Goal: Task Accomplishment & Management: Manage account settings

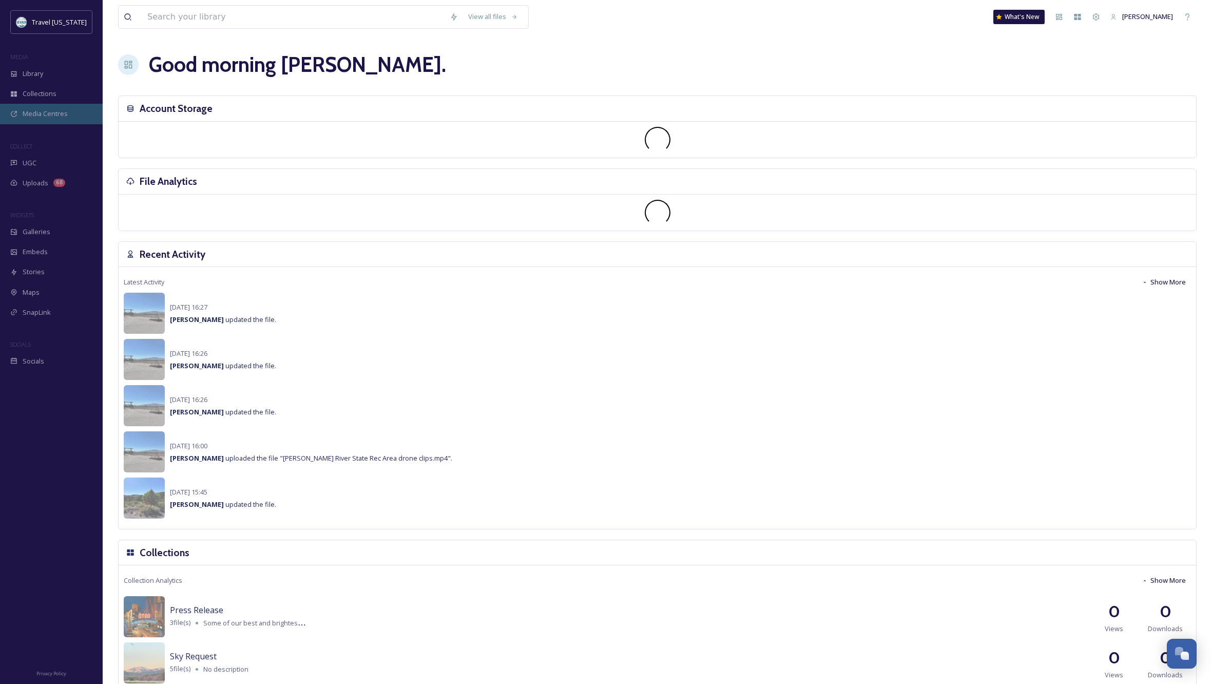
click at [48, 118] on span "Media Centres" at bounding box center [45, 114] width 45 height 10
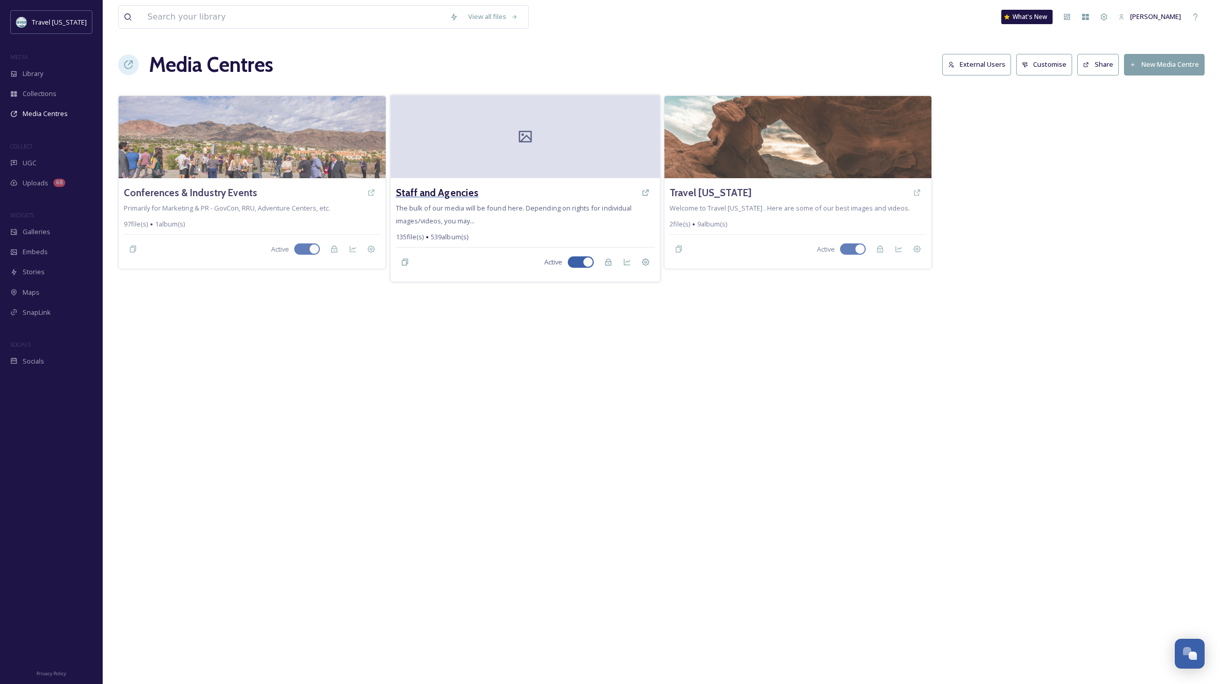
click at [435, 189] on h3 "Staff and Agencies" at bounding box center [436, 192] width 83 height 15
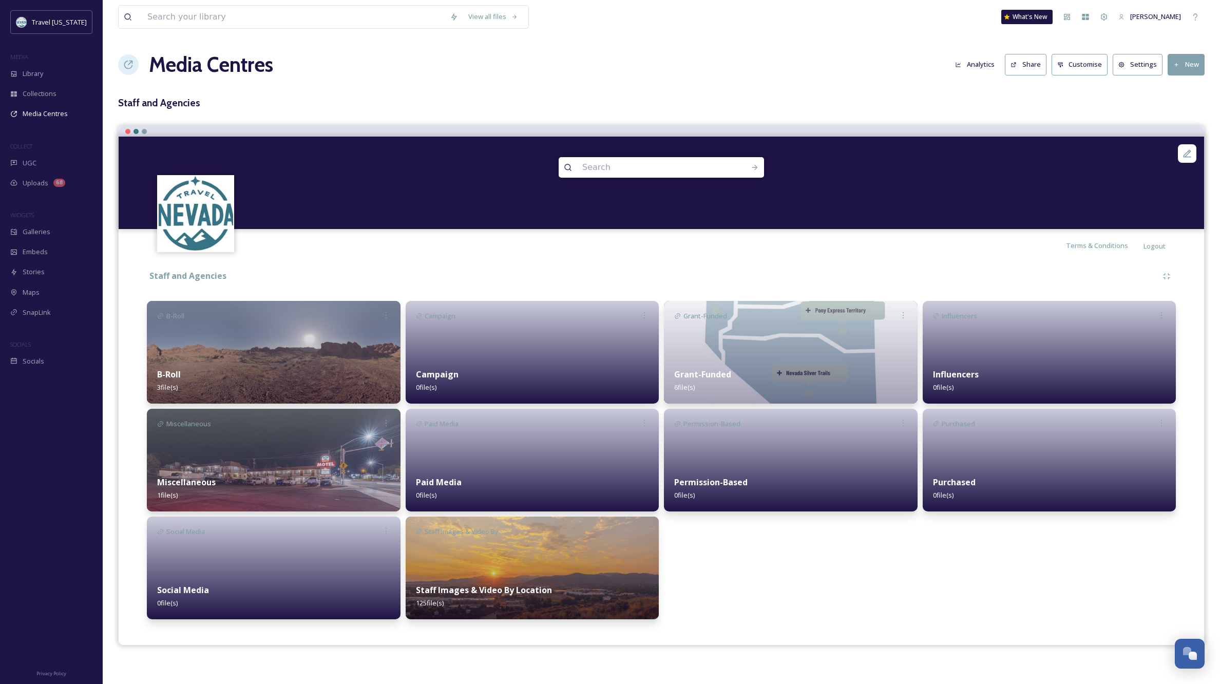
click at [260, 355] on img at bounding box center [274, 352] width 254 height 103
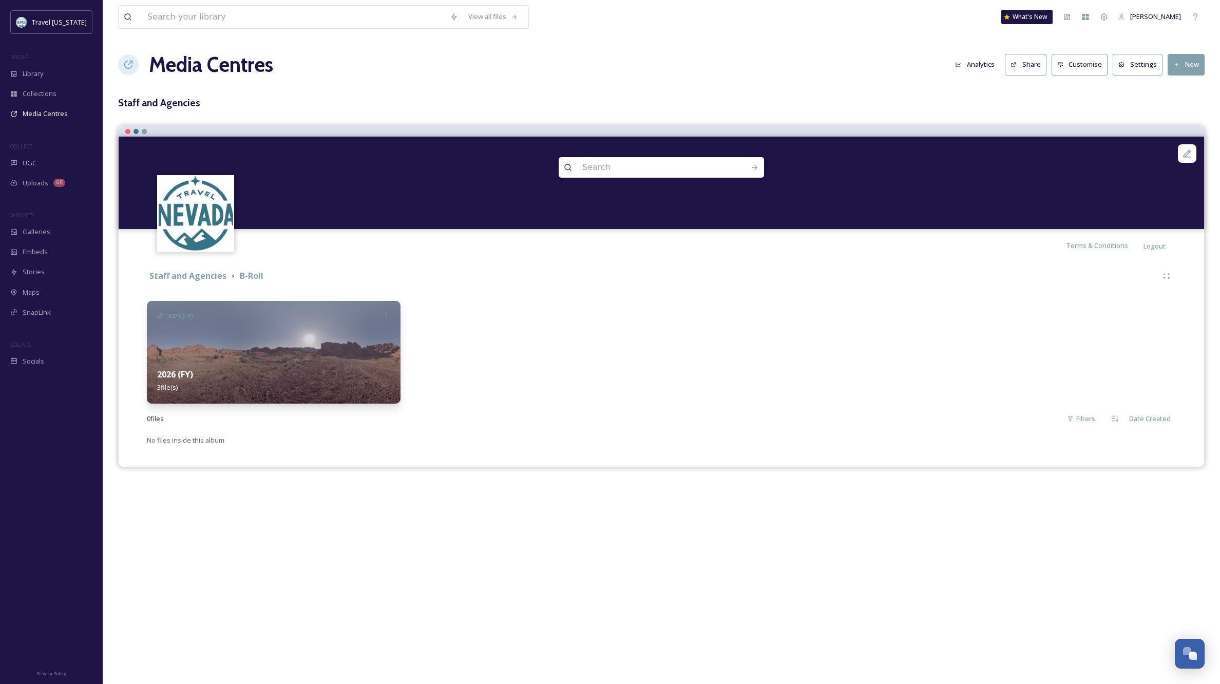
click at [297, 348] on img at bounding box center [274, 352] width 254 height 103
click at [312, 348] on img at bounding box center [274, 352] width 254 height 103
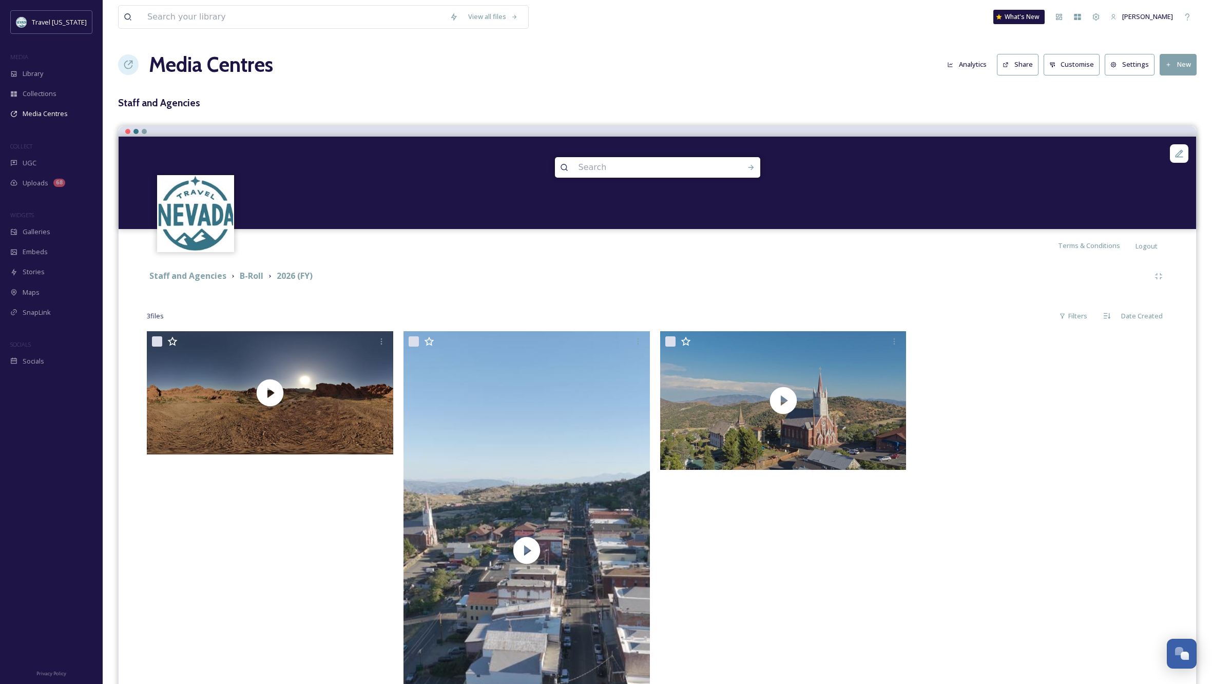
click at [960, 541] on div at bounding box center [1043, 552] width 252 height 443
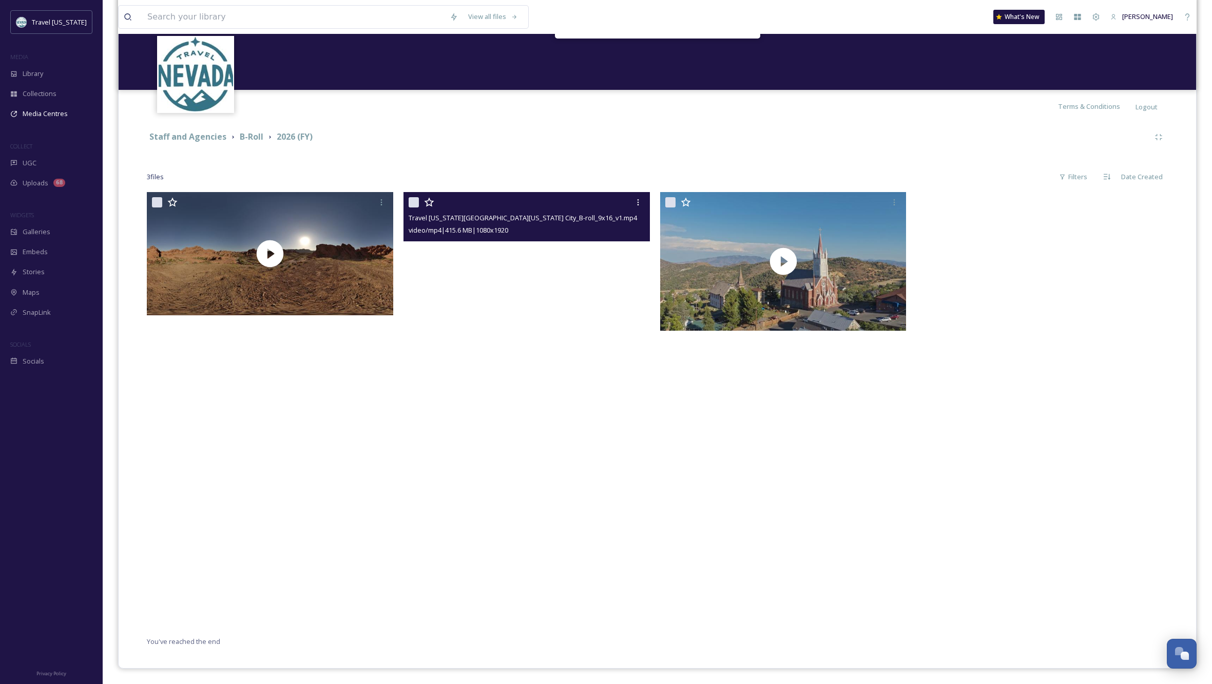
scroll to position [139, 0]
click at [546, 564] on video "Travel Nevada_Virginia City_B-roll_9x16_v1.mp4" at bounding box center [527, 412] width 246 height 438
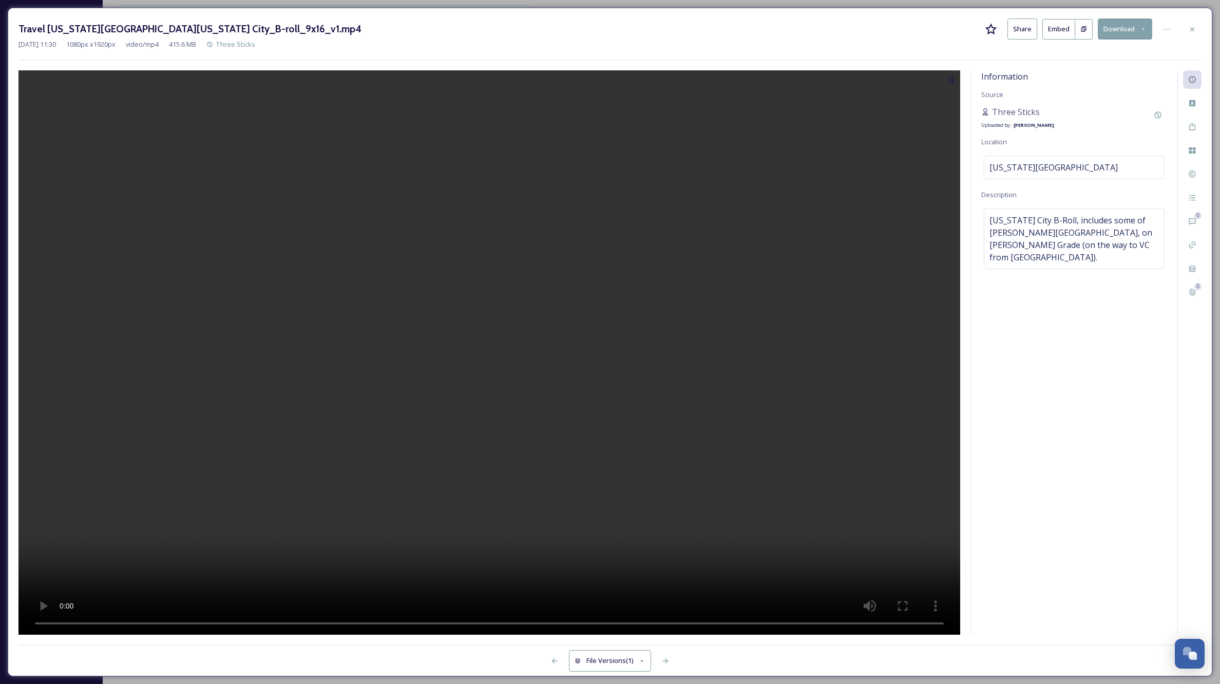
click at [487, 353] on video at bounding box center [489, 352] width 942 height 564
drag, startPoint x: 289, startPoint y: 624, endPoint x: 499, endPoint y: 622, distance: 209.5
click at [499, 622] on video at bounding box center [489, 352] width 942 height 564
click at [1039, 429] on div "Information Source Three Sticks Uploaded by: [PERSON_NAME] Location [US_STATE][…" at bounding box center [1074, 352] width 206 height 564
click at [1189, 26] on icon at bounding box center [1192, 29] width 8 height 8
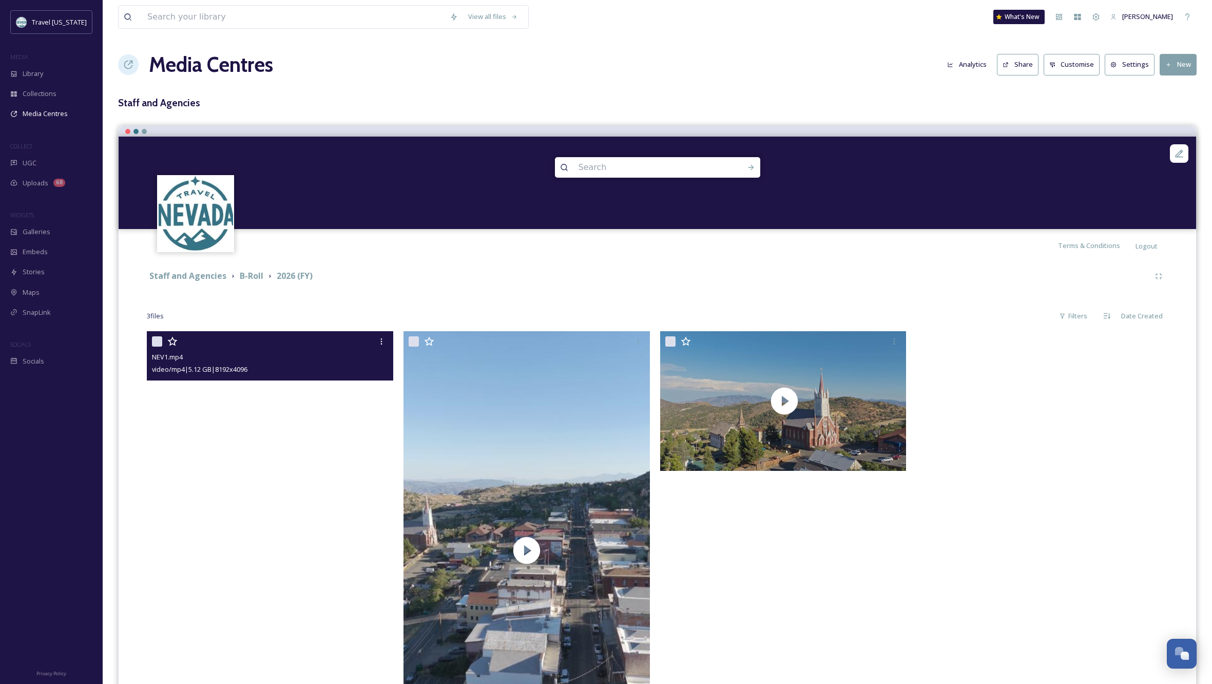
click at [279, 422] on video "NEV1.mp4" at bounding box center [270, 392] width 246 height 123
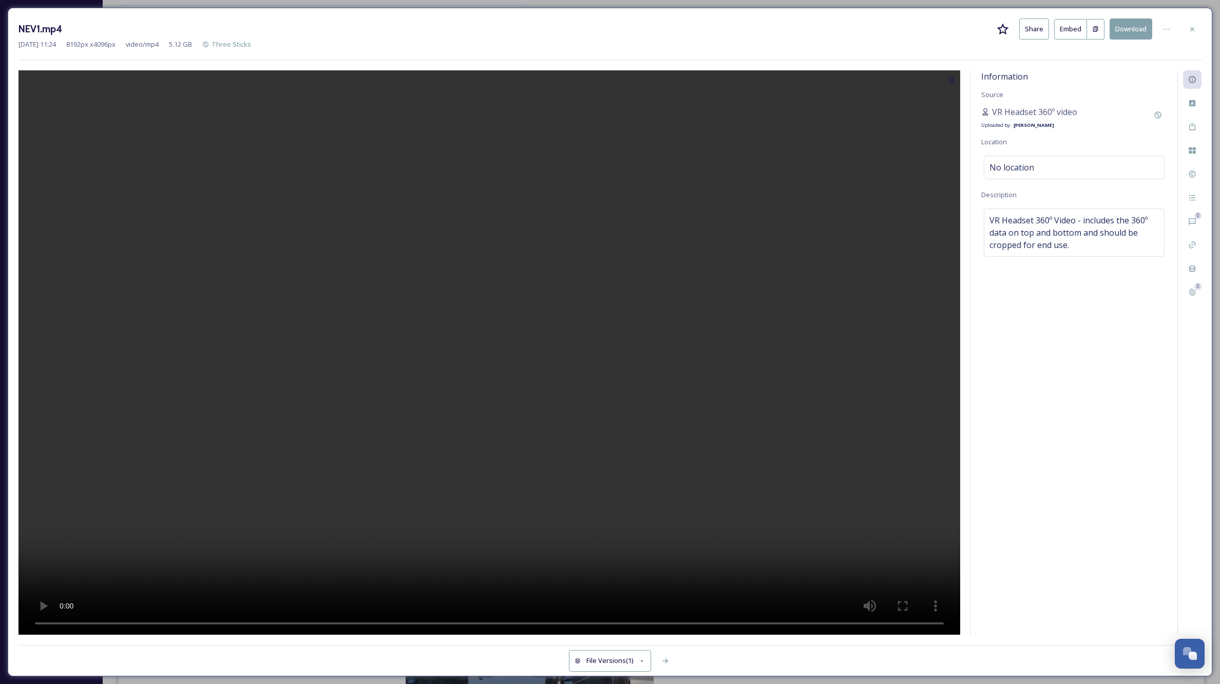
click at [486, 351] on video at bounding box center [489, 352] width 942 height 564
drag, startPoint x: 90, startPoint y: 625, endPoint x: 126, endPoint y: 625, distance: 35.4
click at [126, 625] on video at bounding box center [489, 352] width 942 height 564
click at [207, 622] on video at bounding box center [489, 352] width 942 height 564
click at [475, 628] on video at bounding box center [489, 352] width 942 height 564
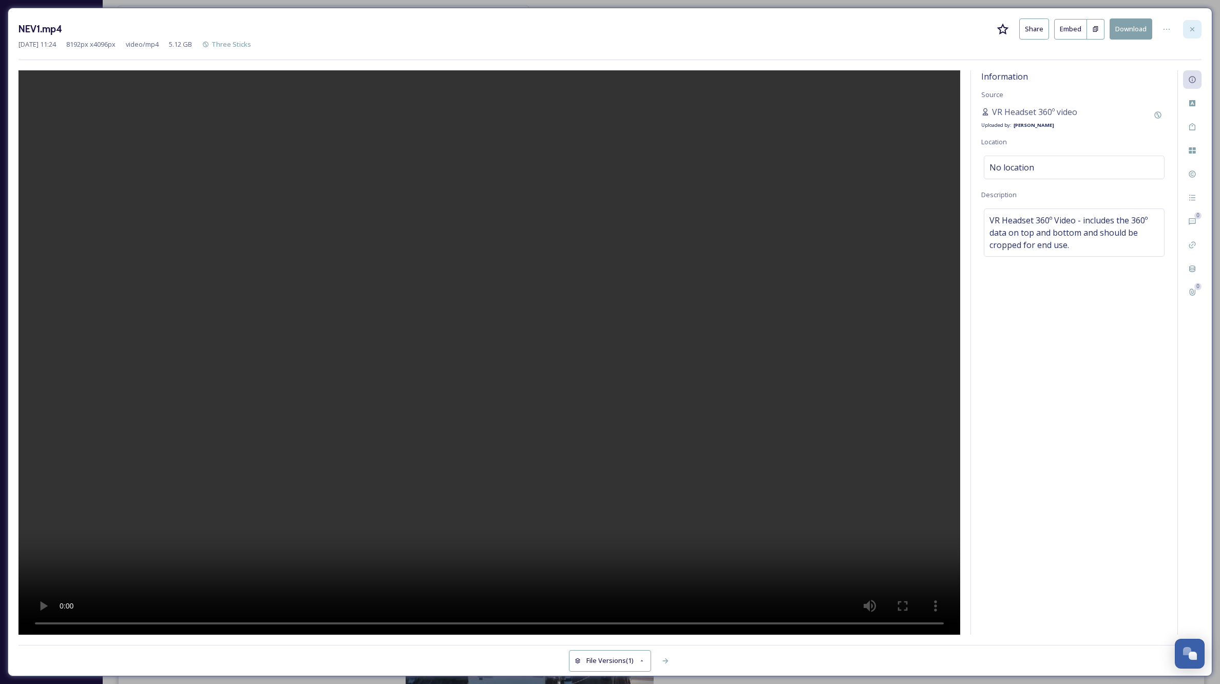
click at [1189, 27] on icon at bounding box center [1192, 29] width 8 height 8
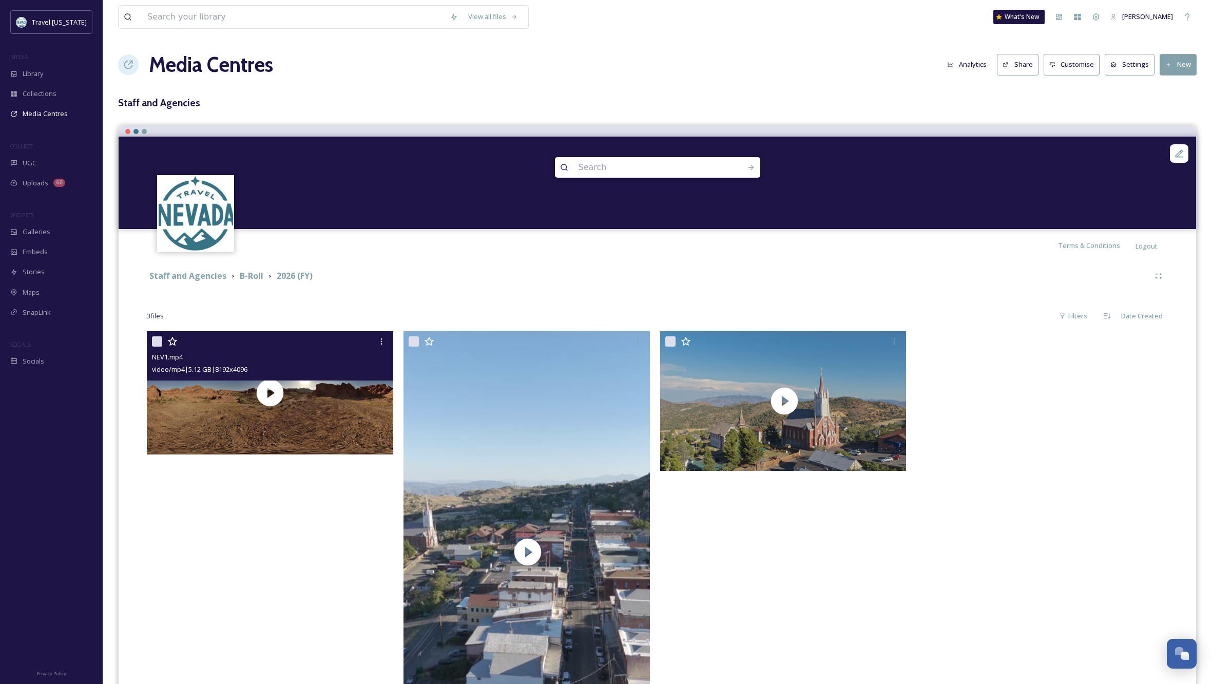
click at [852, 553] on div at bounding box center [786, 554] width 252 height 447
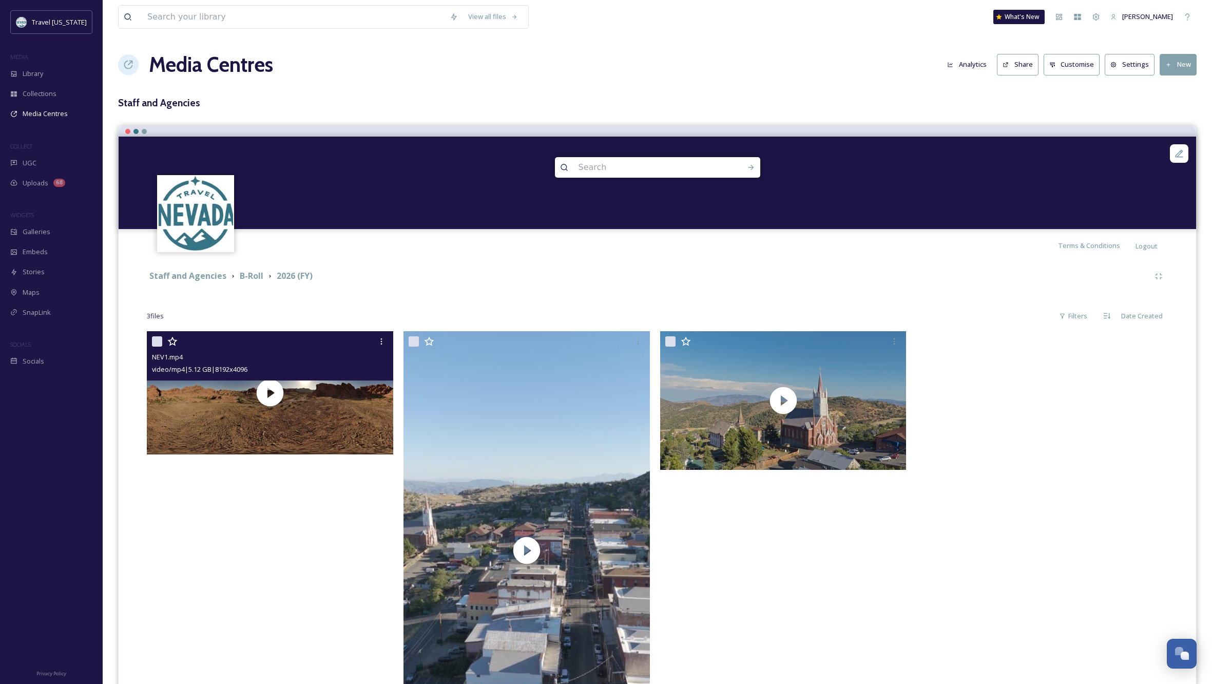
click at [873, 265] on div "Staff and Agencies B-Roll 2026 (FY) 3 file s Filters Date Created NEV1.mp4 vide…" at bounding box center [657, 527] width 1062 height 530
click at [802, 48] on div "View all files What's New [PERSON_NAME] Media Centres Analytics Share Customise…" at bounding box center [658, 411] width 1110 height 823
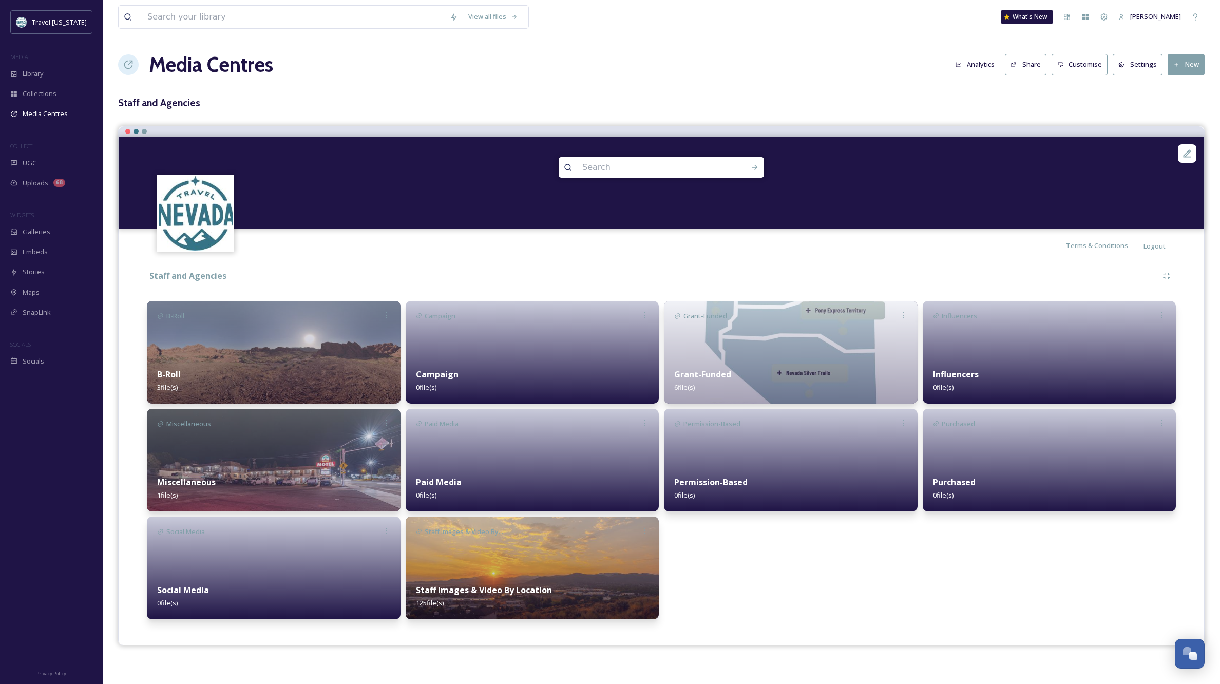
click at [533, 559] on img at bounding box center [533, 568] width 254 height 103
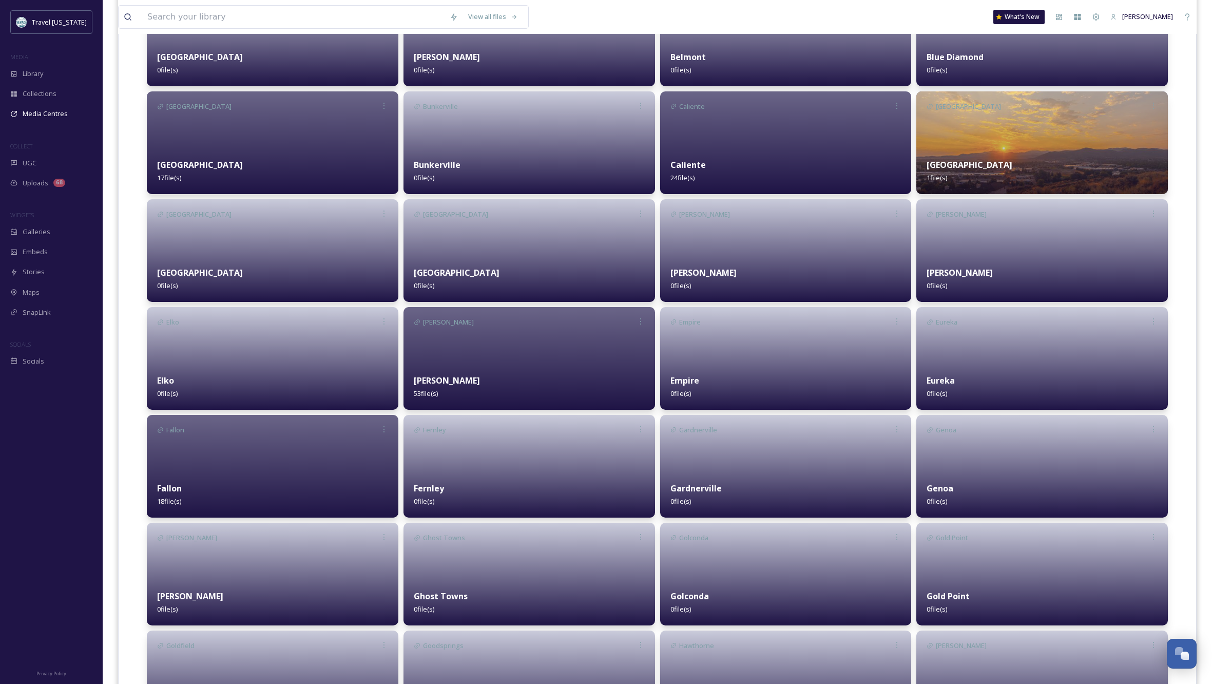
scroll to position [426, 0]
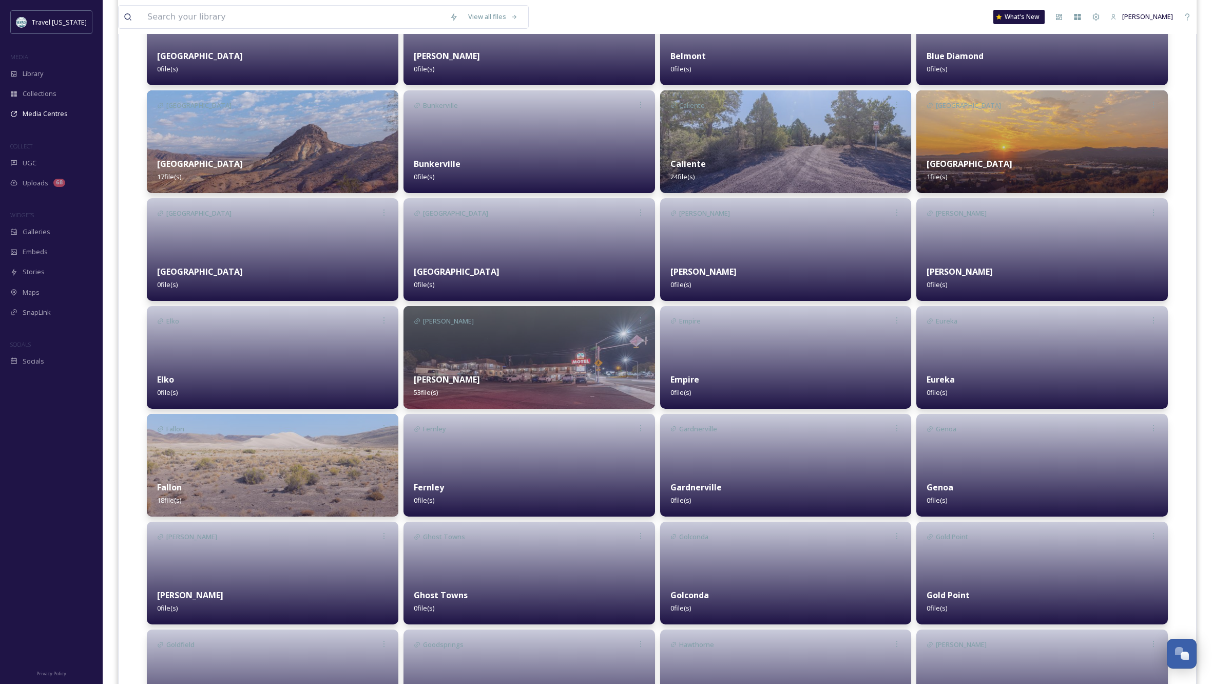
click at [472, 348] on img at bounding box center [530, 357] width 252 height 103
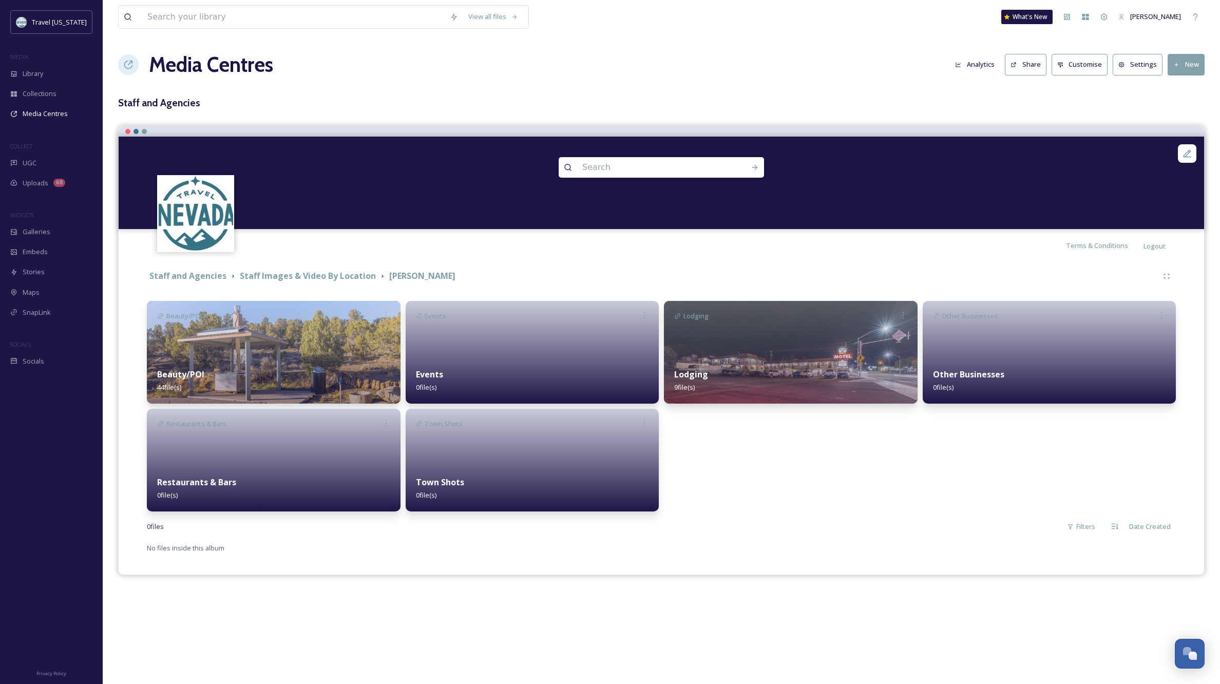
click at [304, 352] on img at bounding box center [274, 352] width 254 height 103
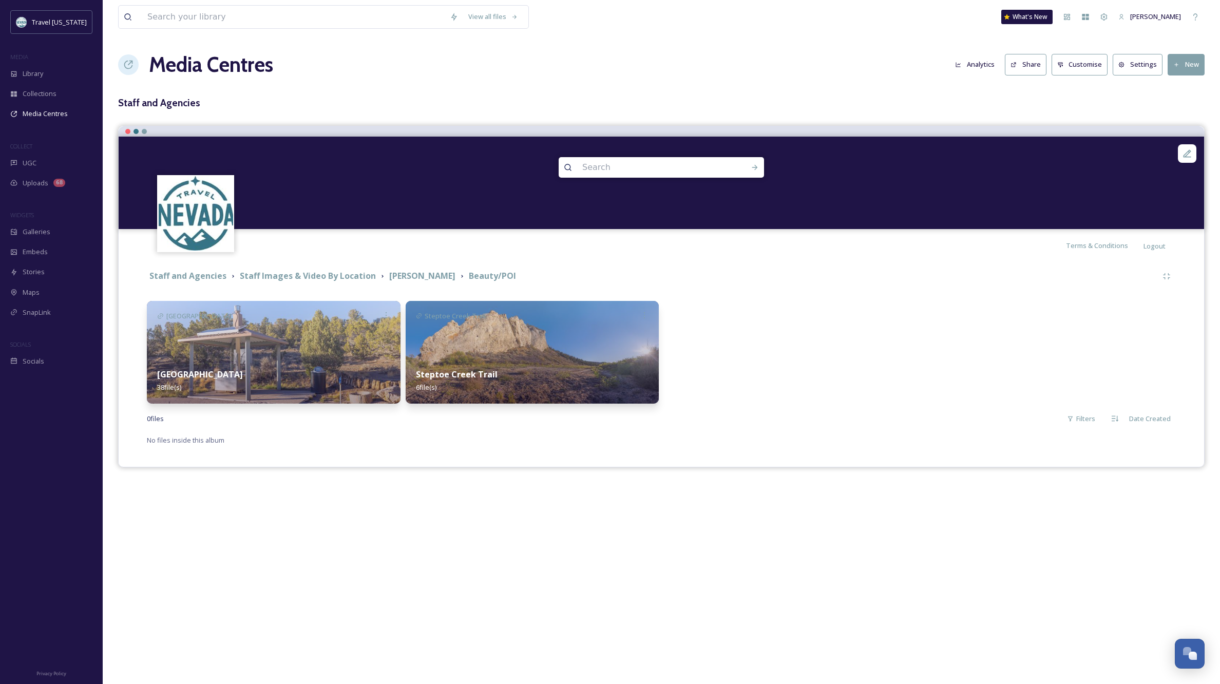
click at [275, 365] on div "[GEOGRAPHIC_DATA] 38 file(s)" at bounding box center [274, 381] width 254 height 46
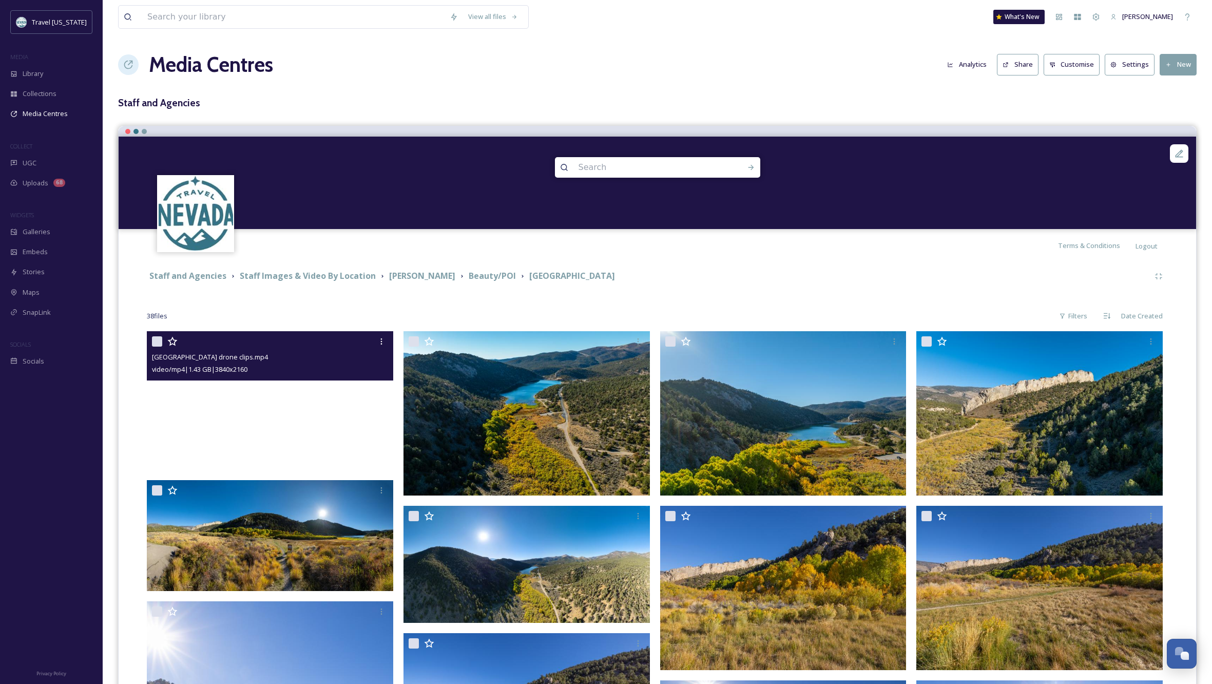
click at [268, 403] on video "Cave Rock State Park drone clips.mp4" at bounding box center [270, 400] width 246 height 139
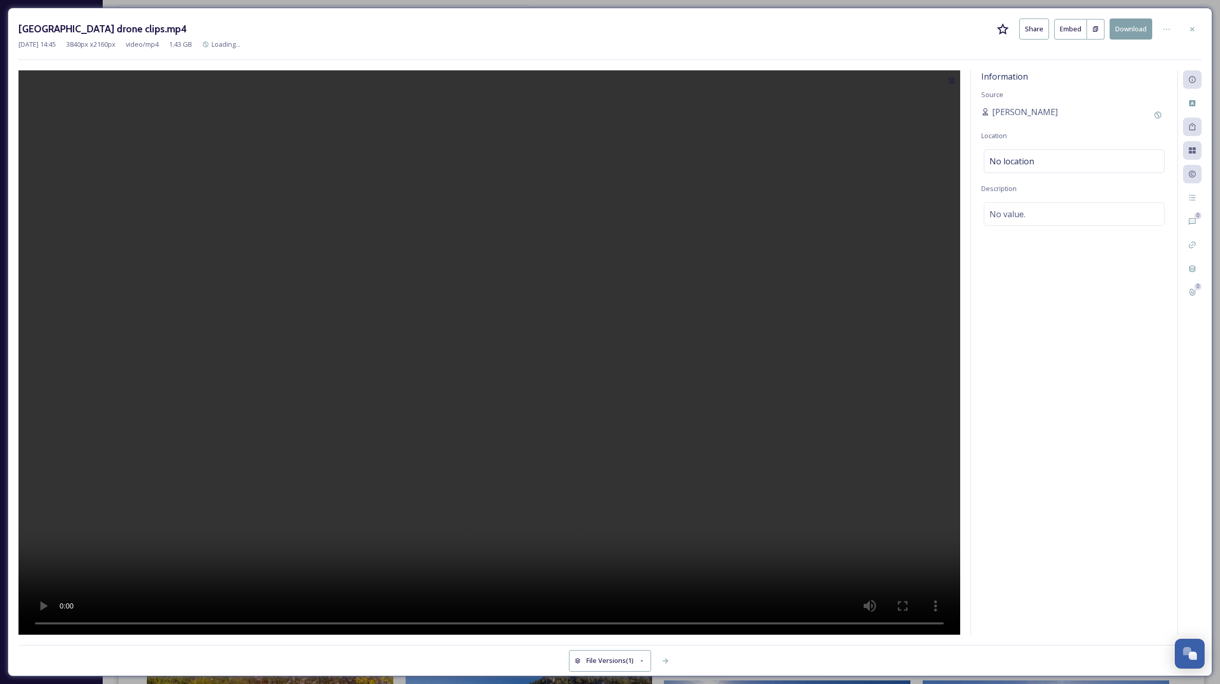
click at [488, 352] on video at bounding box center [489, 352] width 942 height 564
drag, startPoint x: 491, startPoint y: 623, endPoint x: 550, endPoint y: 622, distance: 58.6
click at [550, 622] on video at bounding box center [489, 352] width 942 height 564
drag, startPoint x: 879, startPoint y: 623, endPoint x: 777, endPoint y: 621, distance: 101.7
click at [777, 621] on video at bounding box center [489, 352] width 942 height 564
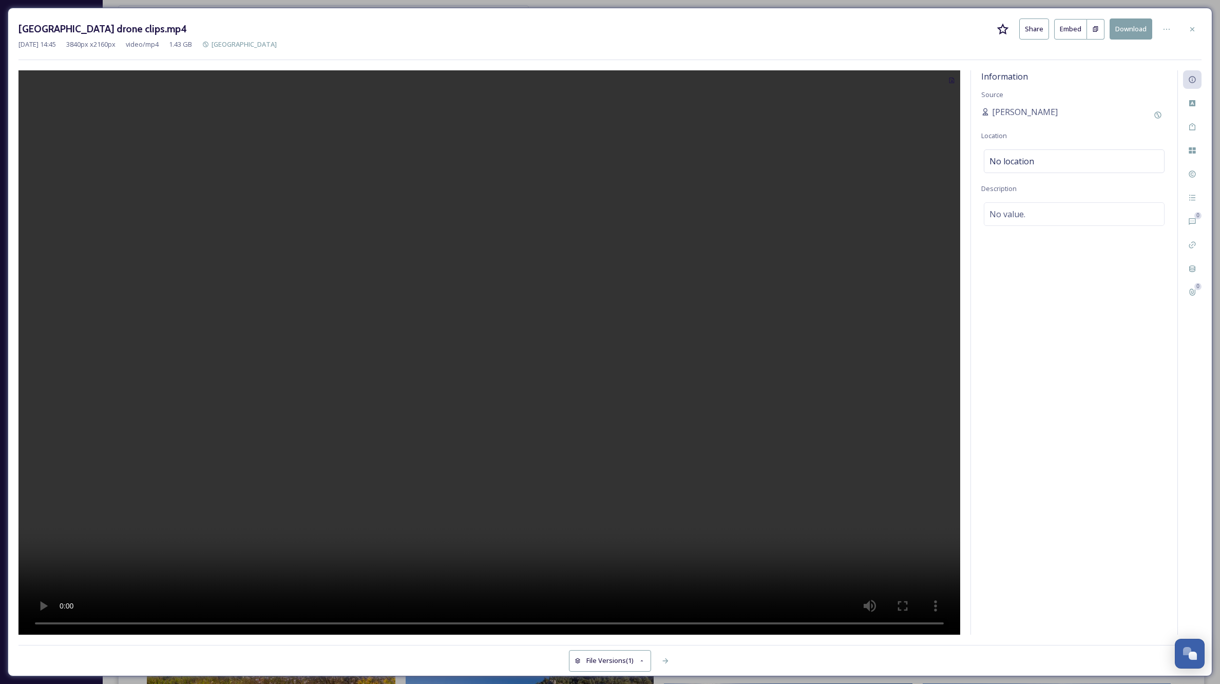
click at [46, 622] on video at bounding box center [489, 352] width 942 height 564
click at [1194, 28] on icon at bounding box center [1192, 29] width 8 height 8
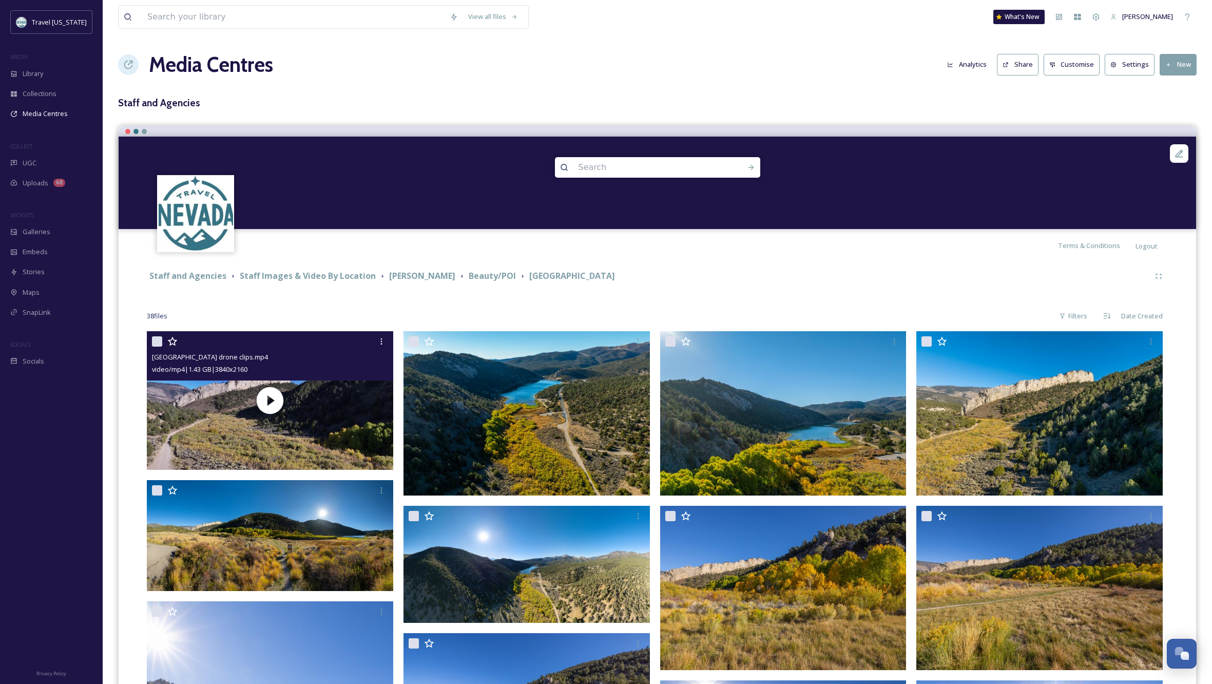
click at [883, 277] on div "Staff and Agencies Staff Images & Video By Location [PERSON_NAME] Beauty/POI [G…" at bounding box center [648, 276] width 1003 height 13
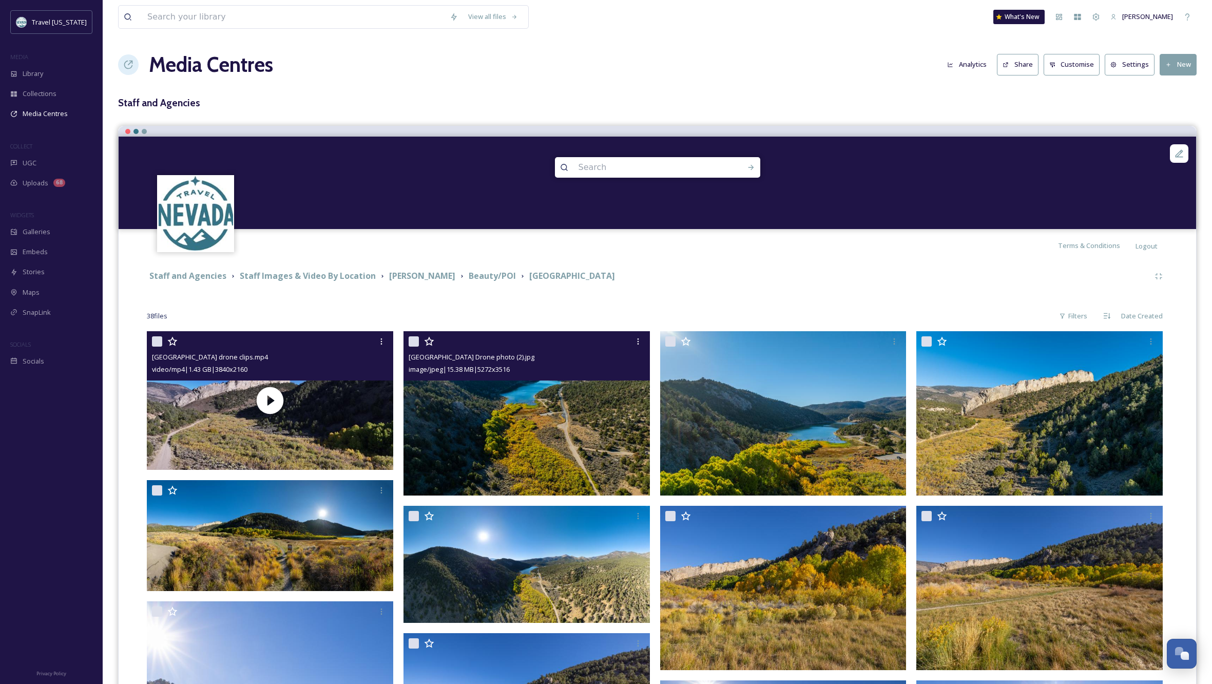
click at [557, 443] on img at bounding box center [527, 413] width 246 height 164
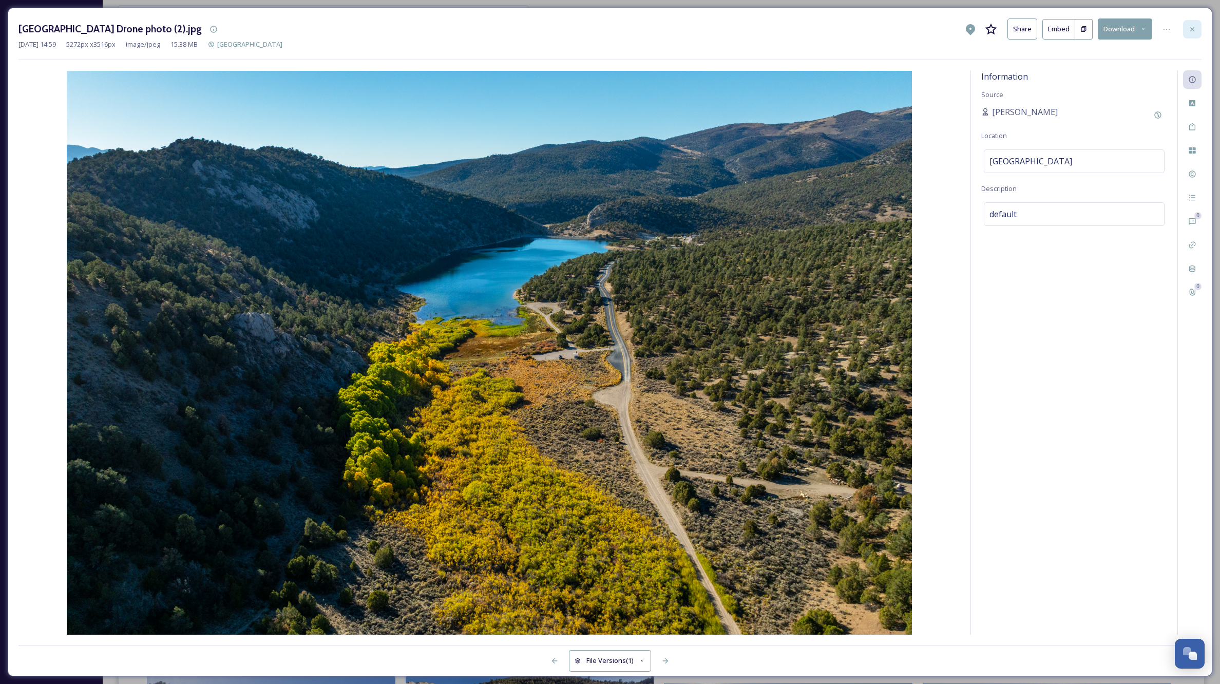
click at [1191, 30] on icon at bounding box center [1192, 29] width 8 height 8
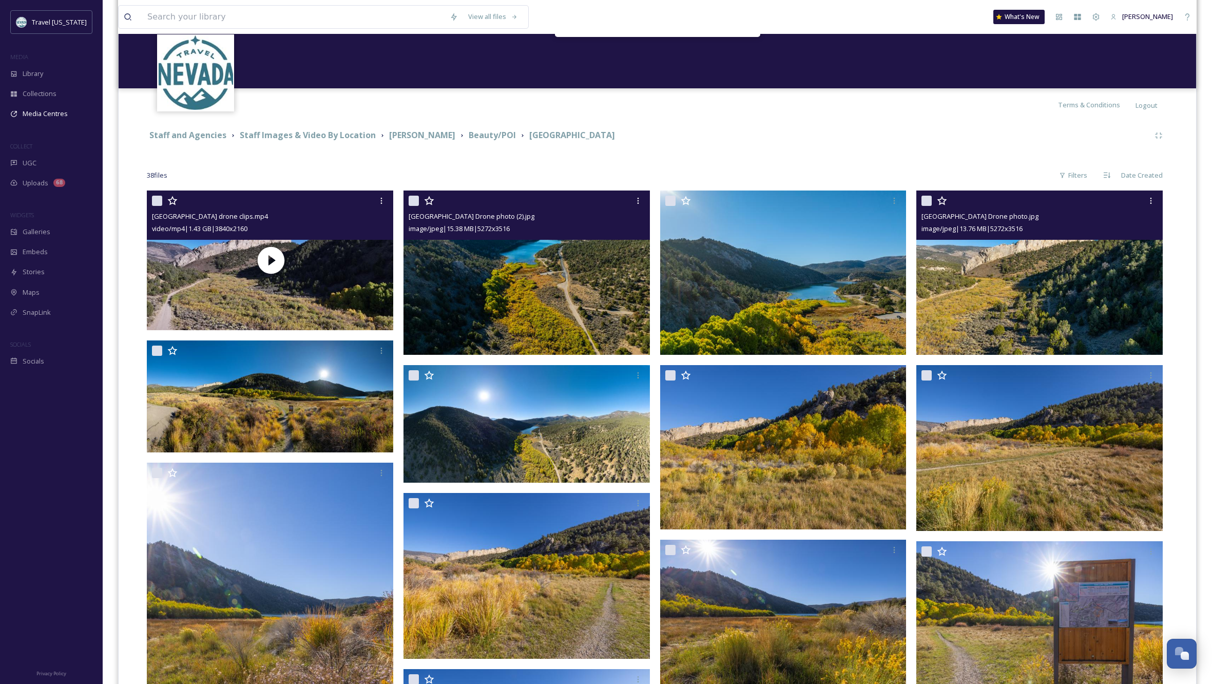
scroll to position [143, 0]
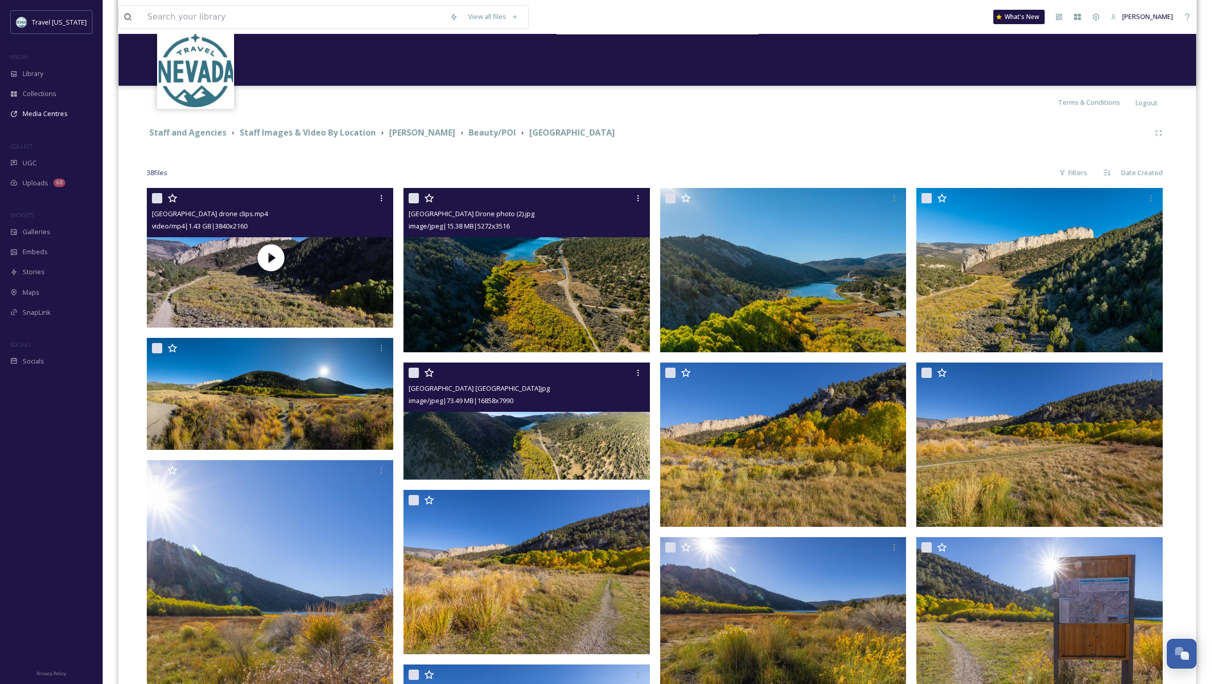
click at [567, 442] on img at bounding box center [527, 421] width 246 height 117
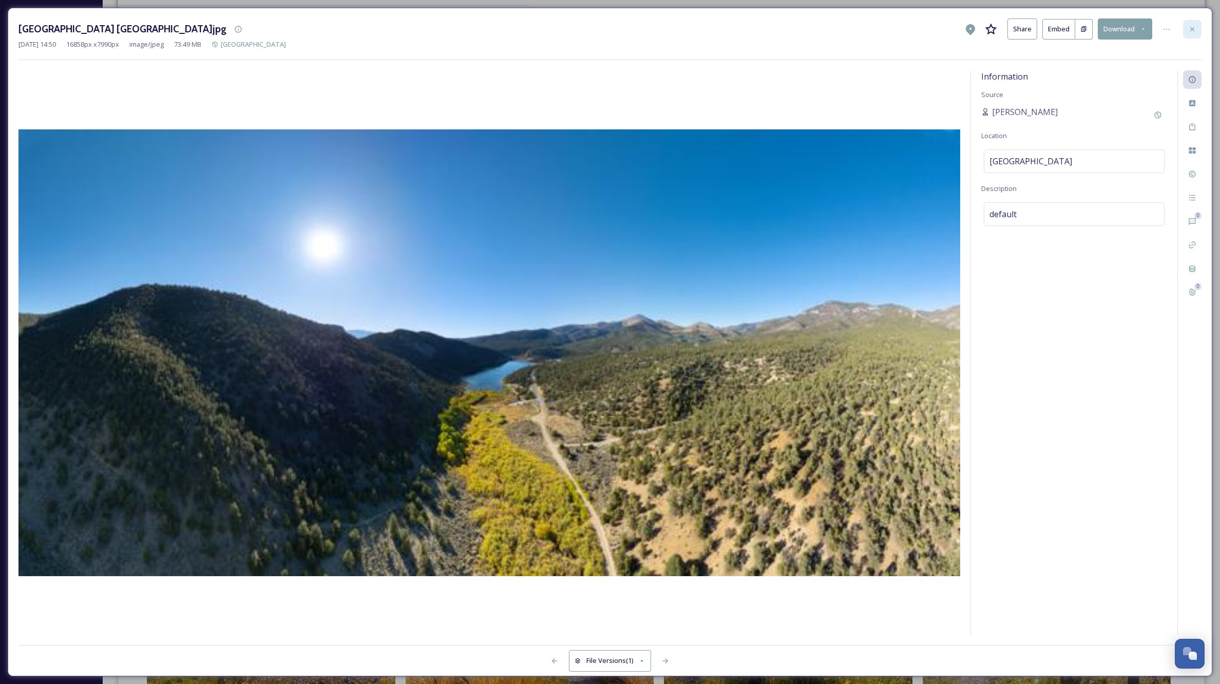
click at [1195, 29] on icon at bounding box center [1192, 29] width 8 height 8
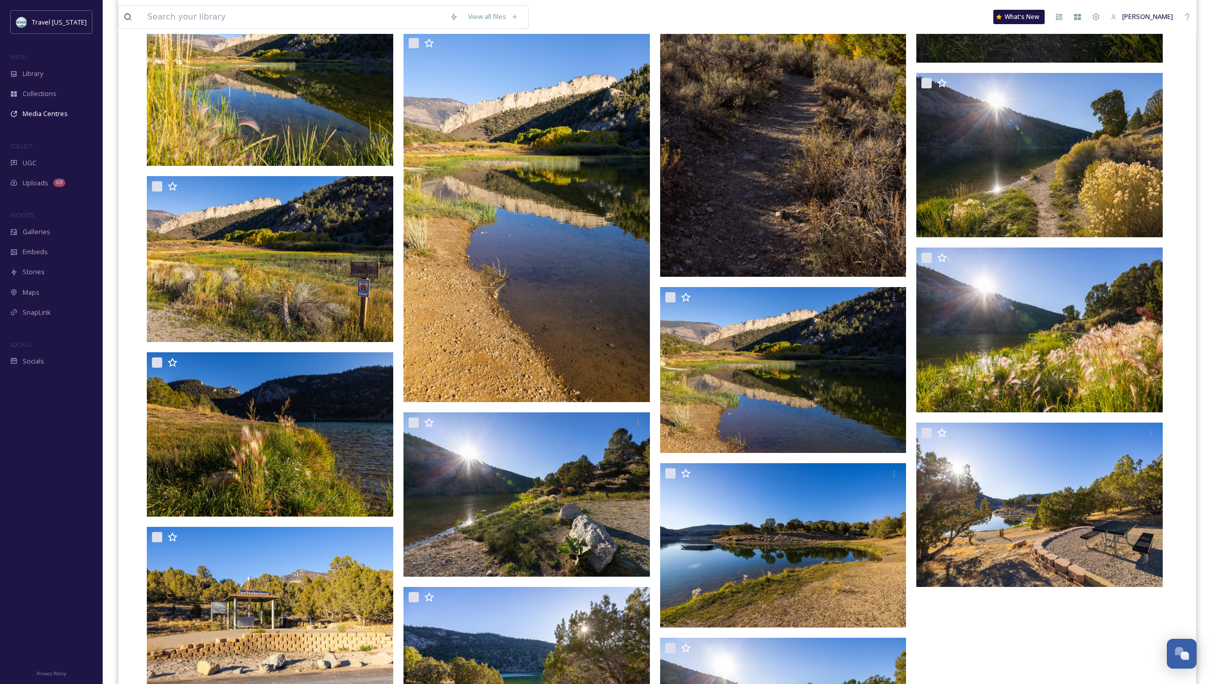
scroll to position [1477, 0]
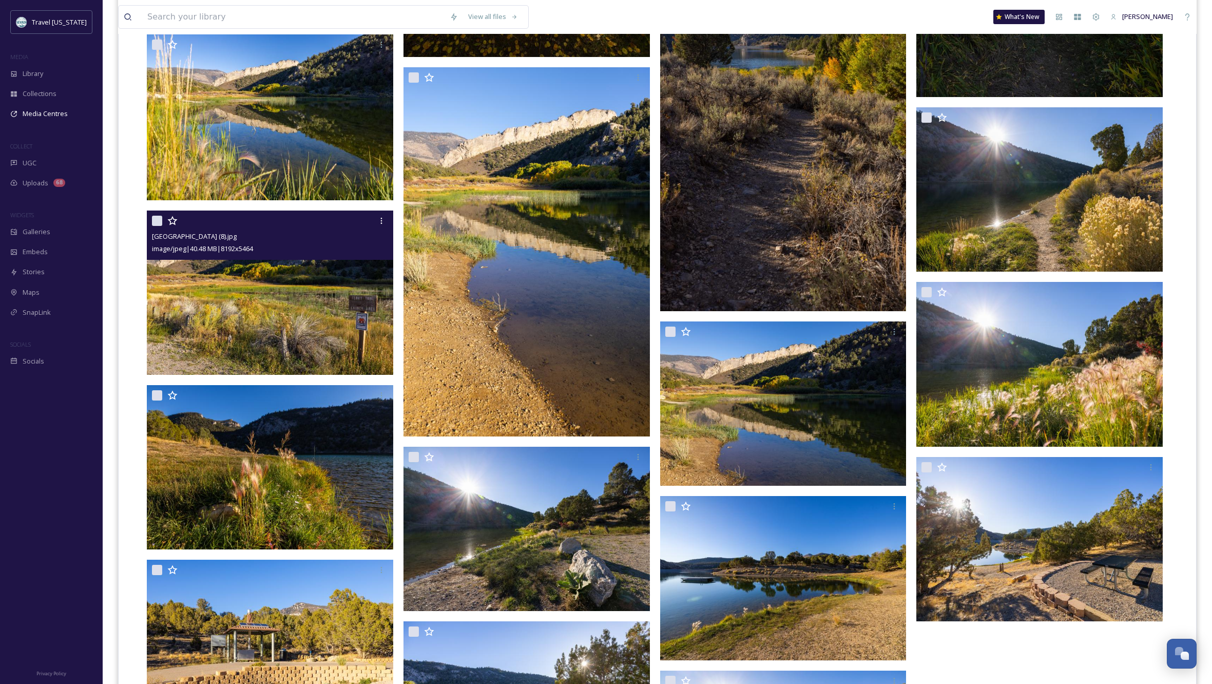
click at [341, 324] on img at bounding box center [270, 293] width 246 height 164
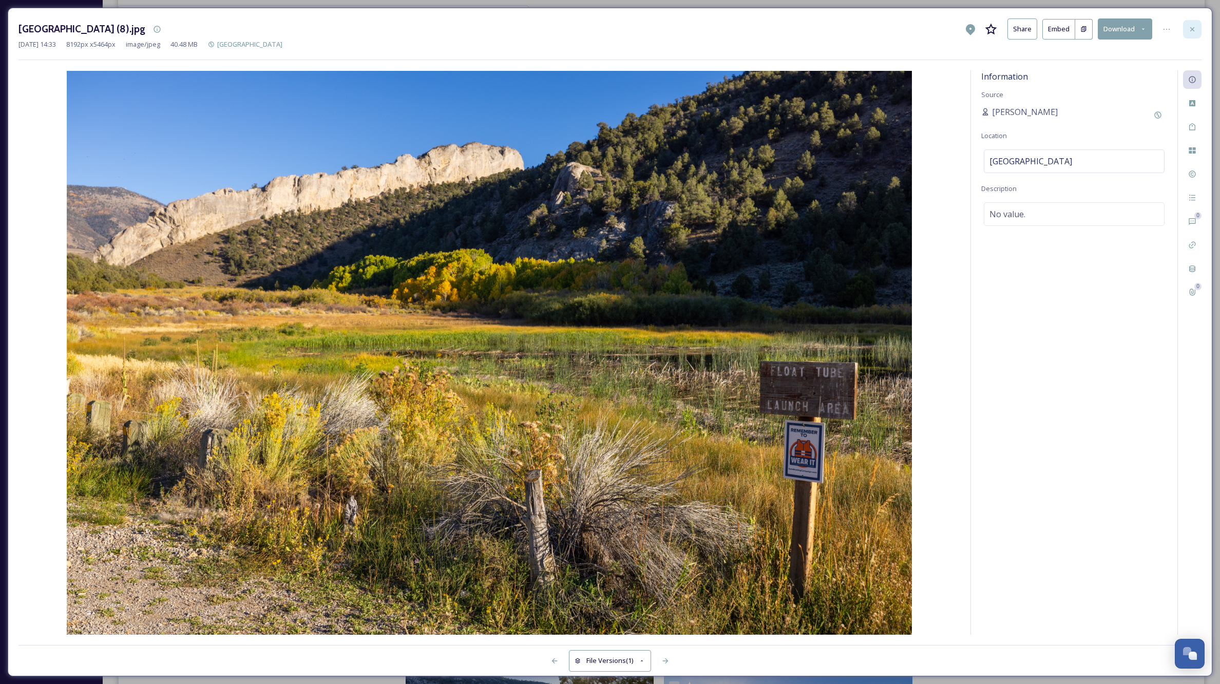
click at [1194, 28] on icon at bounding box center [1192, 29] width 8 height 8
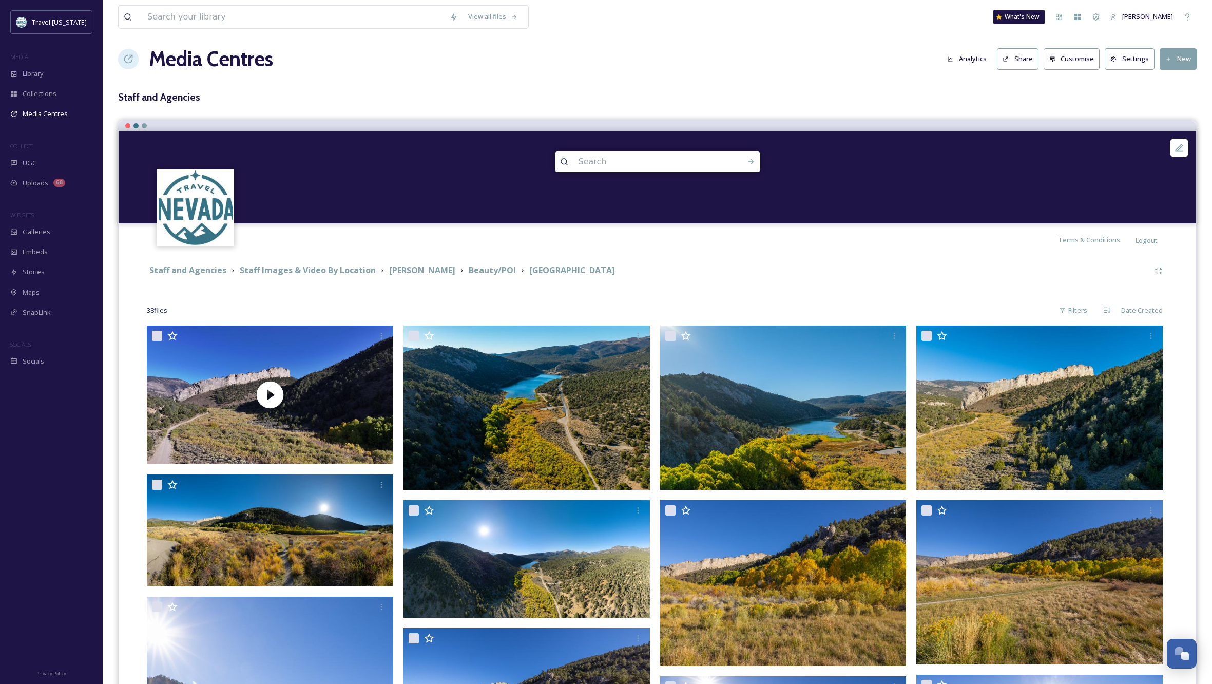
scroll to position [9, 0]
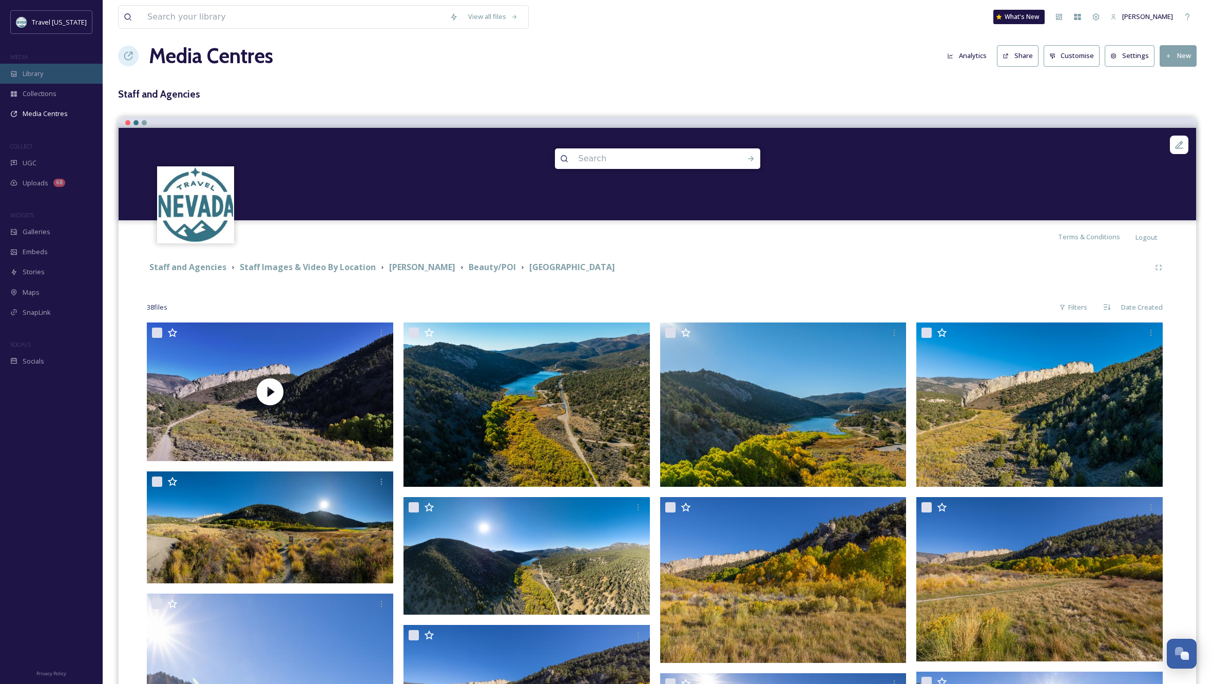
click at [37, 74] on span "Library" at bounding box center [33, 74] width 21 height 10
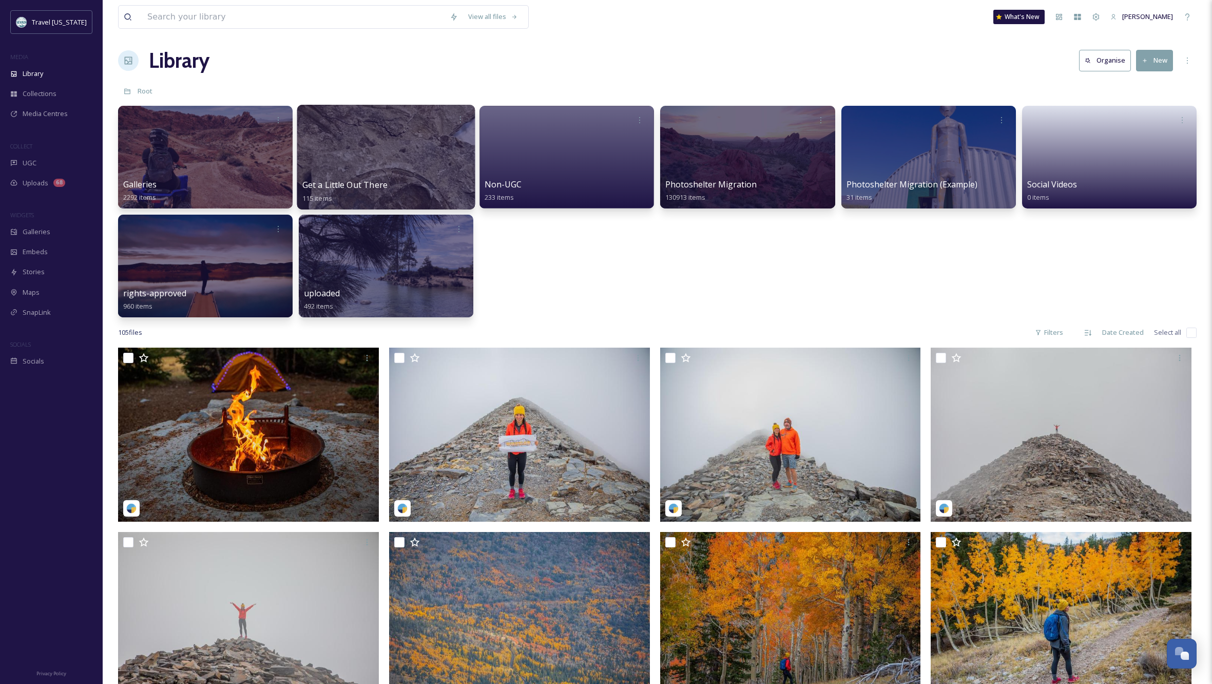
click at [389, 159] on div at bounding box center [386, 157] width 178 height 105
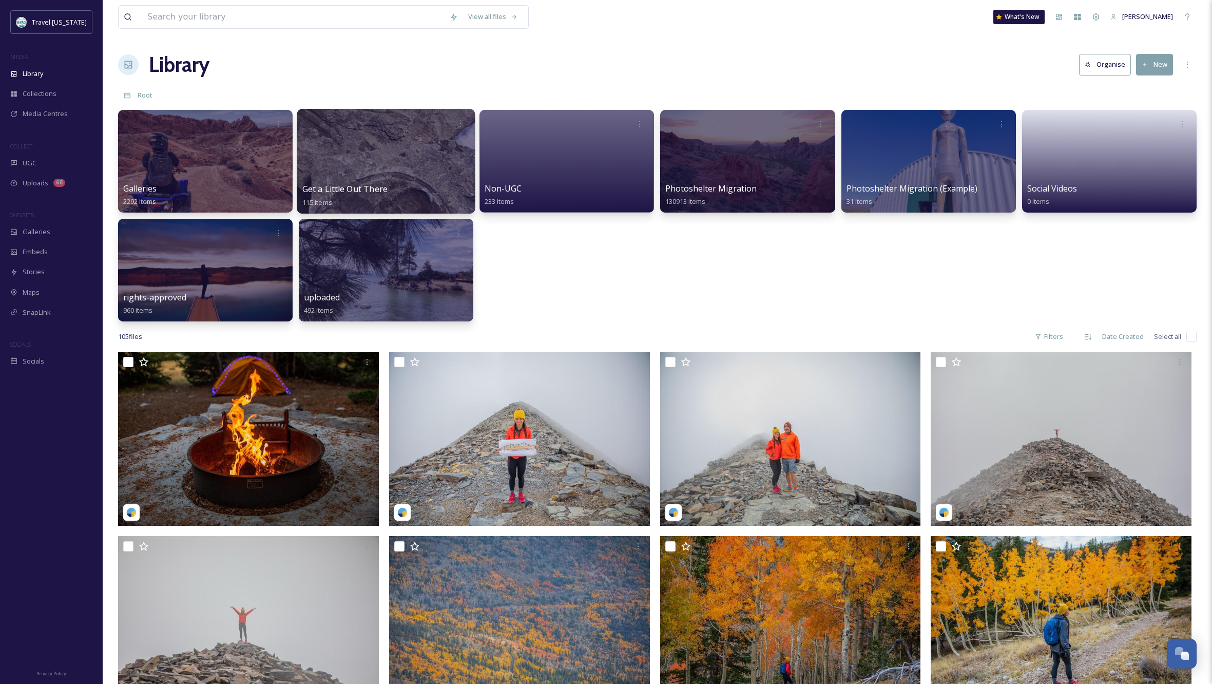
click at [444, 151] on div at bounding box center [386, 161] width 178 height 105
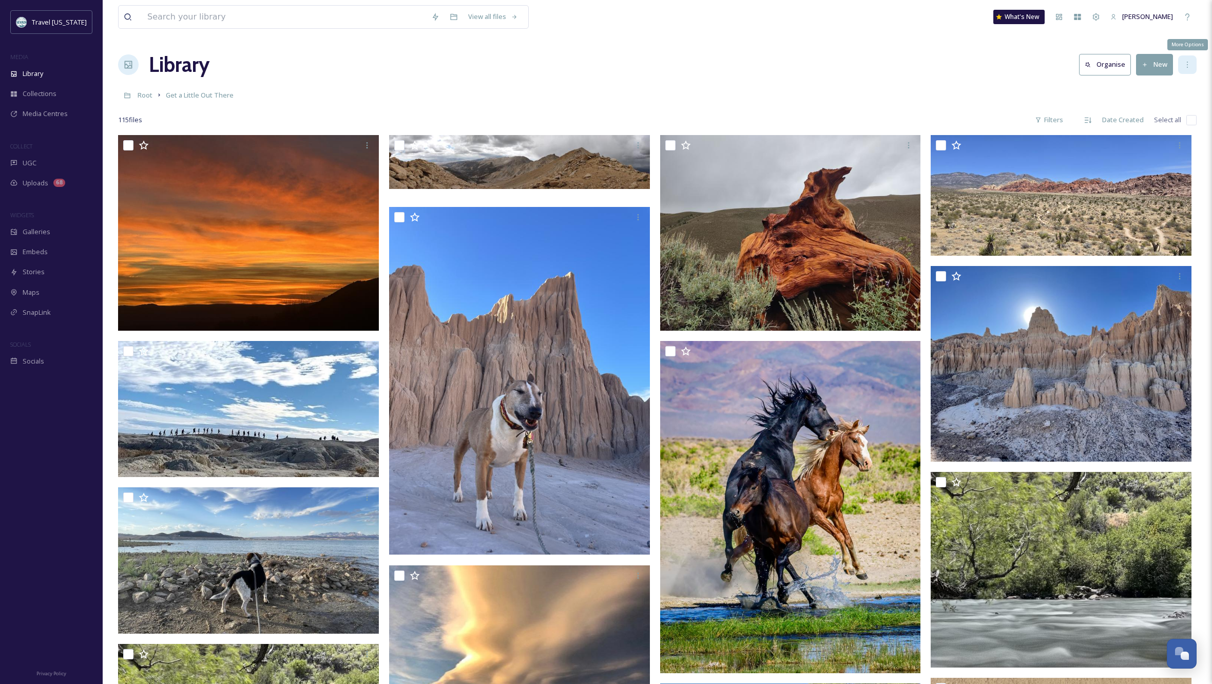
click at [1186, 67] on icon at bounding box center [1188, 65] width 8 height 8
click at [1019, 66] on div "Library Organise New" at bounding box center [657, 64] width 1079 height 31
click at [1117, 63] on button "Organise" at bounding box center [1105, 64] width 52 height 21
click at [1192, 118] on input "checkbox" at bounding box center [1192, 120] width 10 height 10
checkbox input "true"
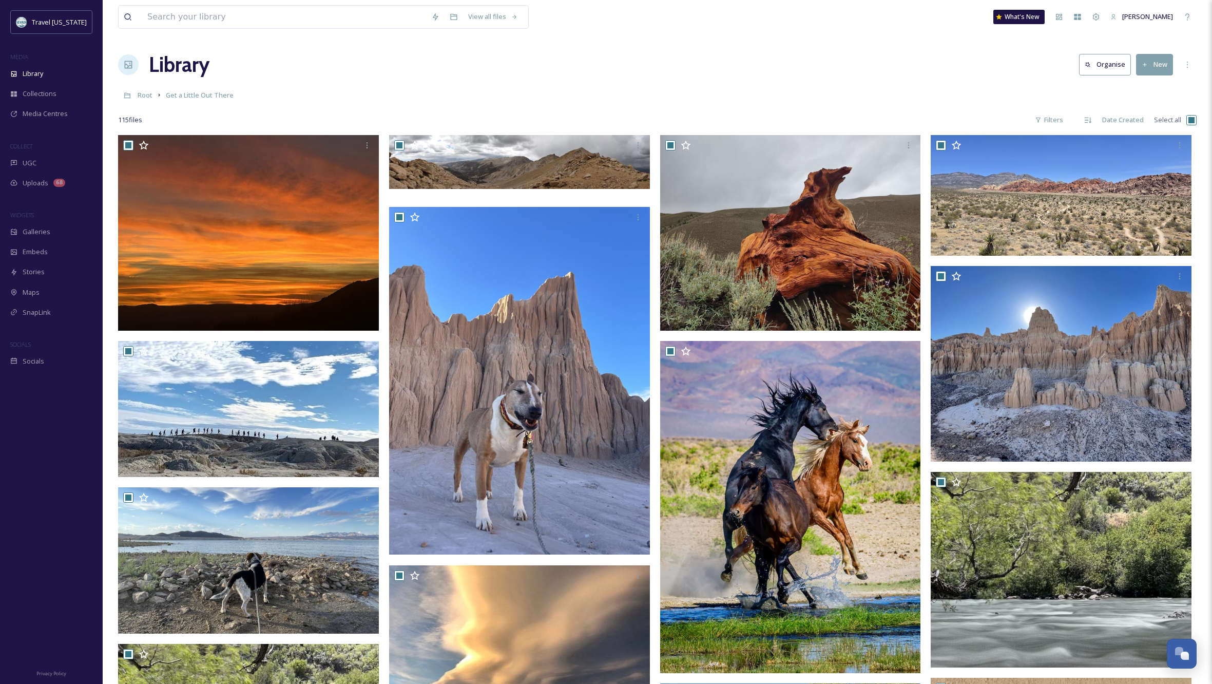
checkbox input "true"
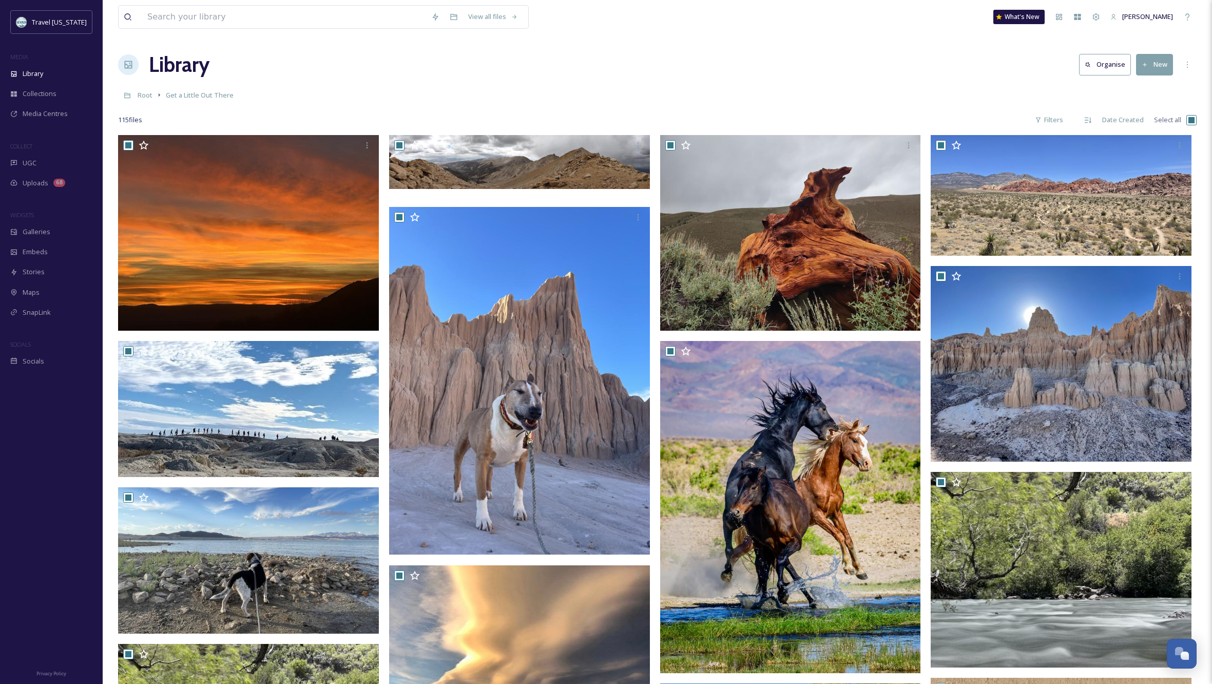
checkbox input "true"
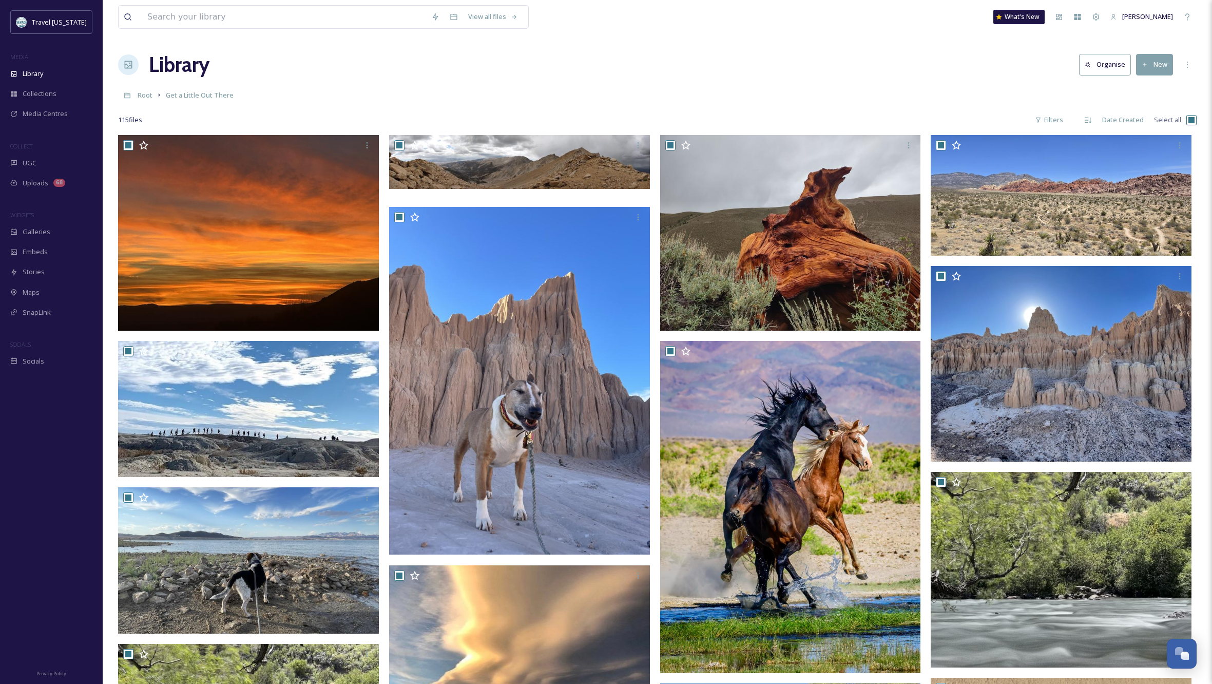
checkbox input "true"
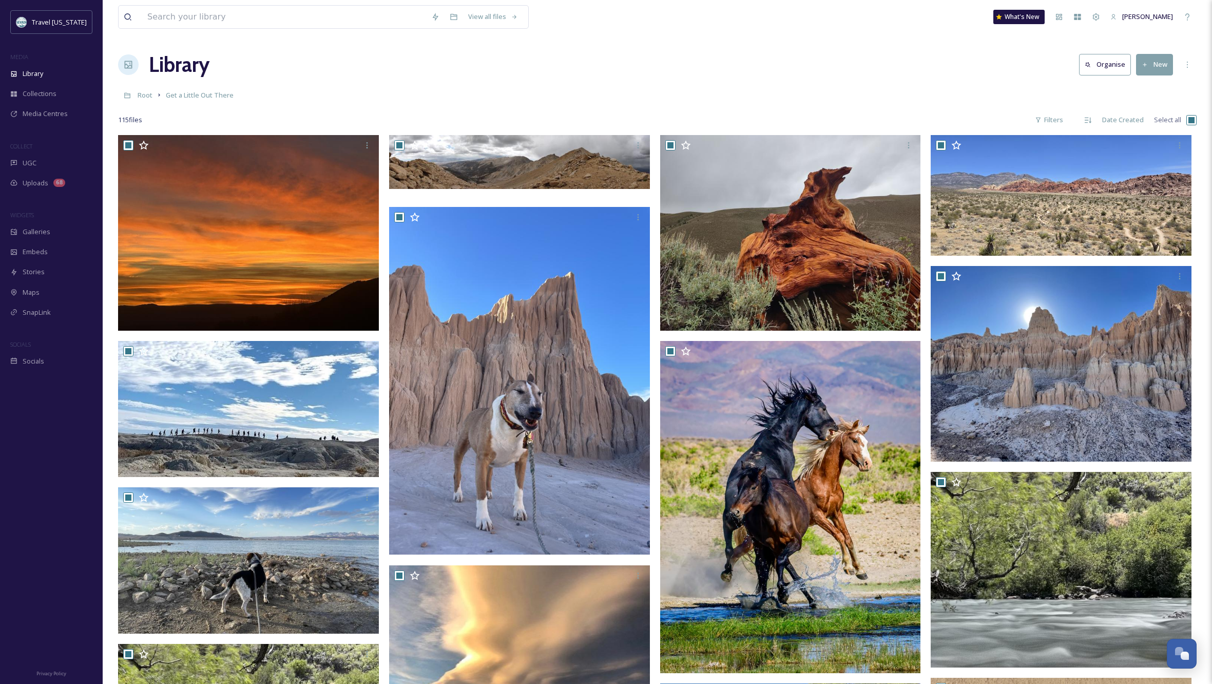
checkbox input "true"
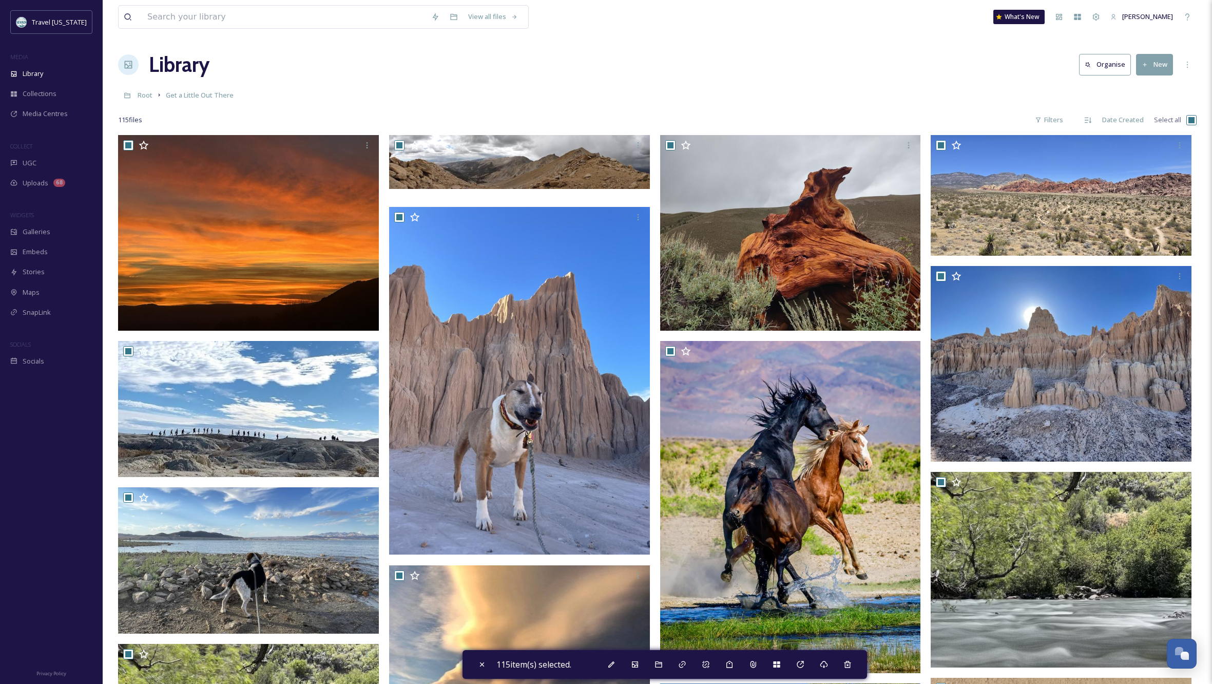
click at [1193, 122] on input "checkbox" at bounding box center [1192, 120] width 10 height 10
checkbox input "false"
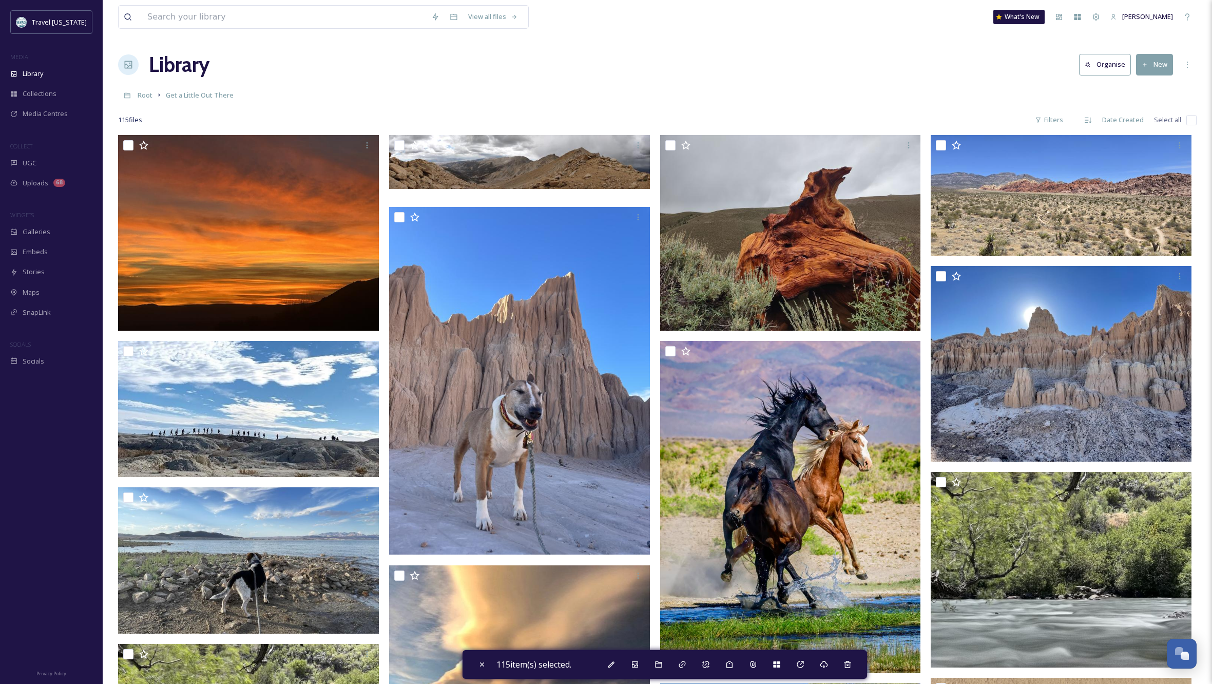
checkbox input "false"
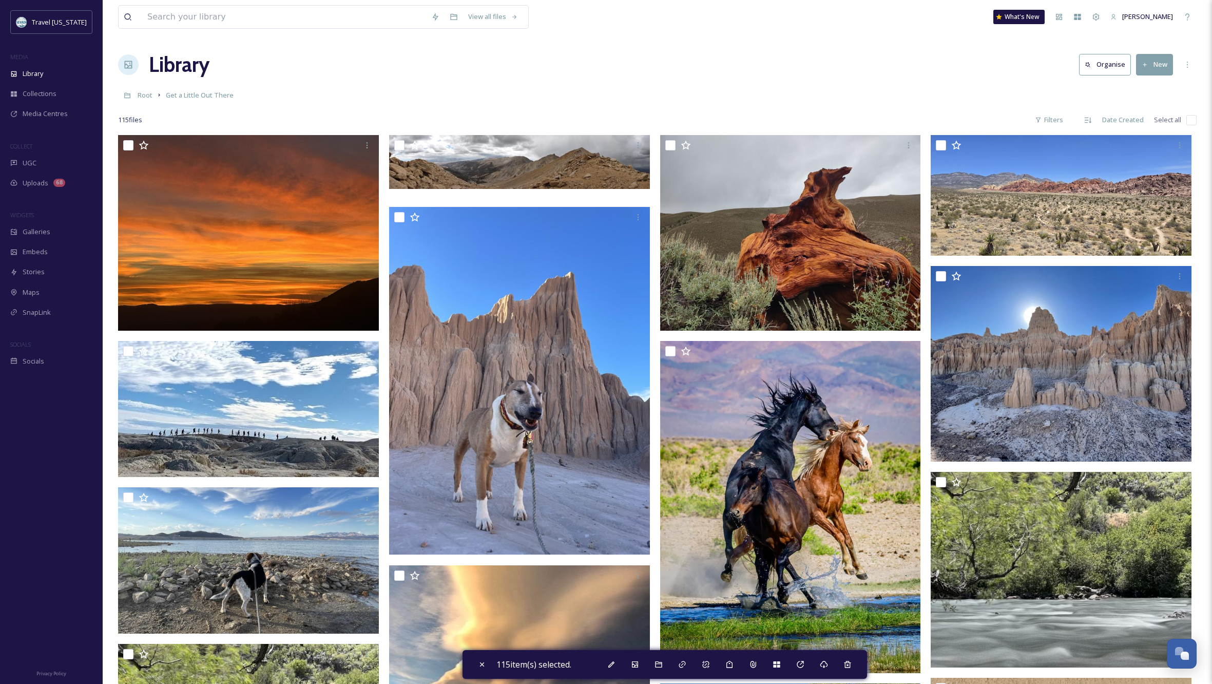
checkbox input "false"
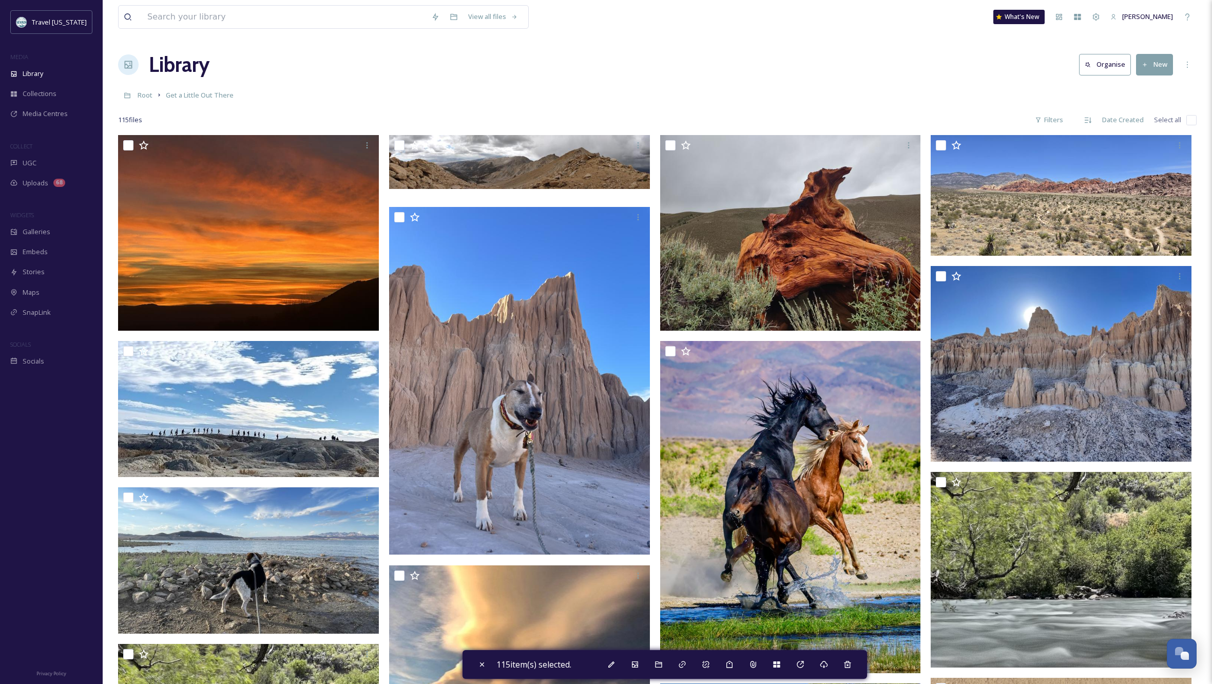
checkbox input "false"
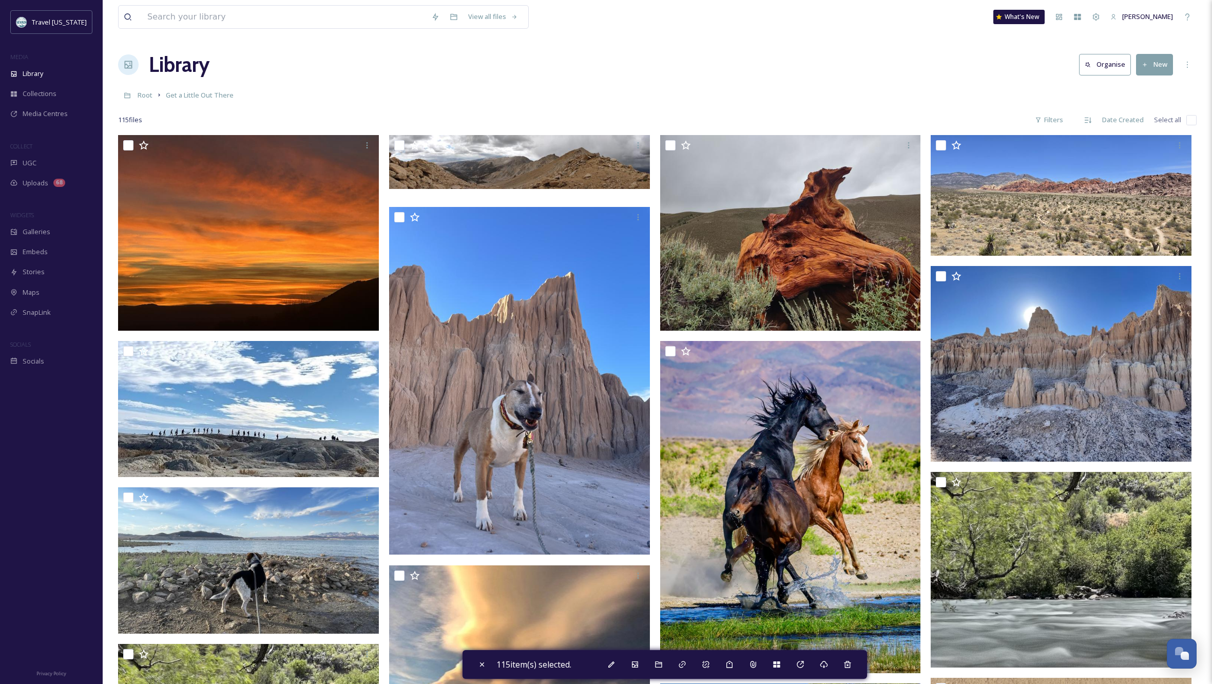
checkbox input "false"
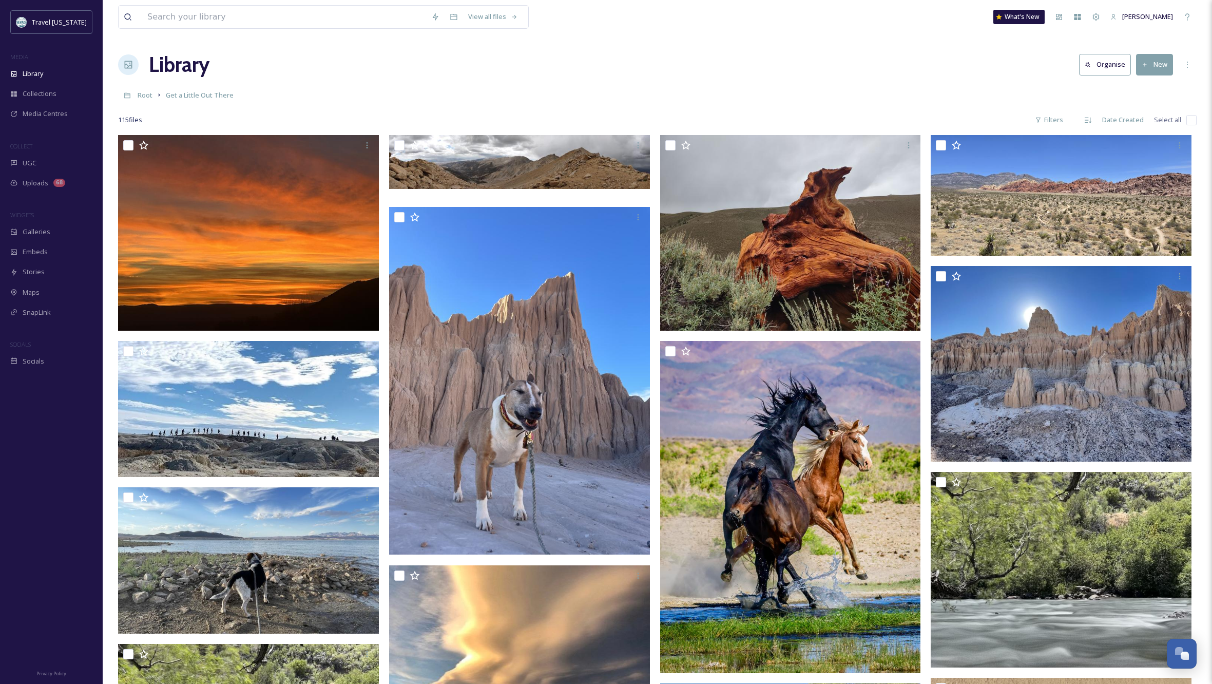
click at [1193, 122] on input "checkbox" at bounding box center [1192, 120] width 10 height 10
checkbox input "true"
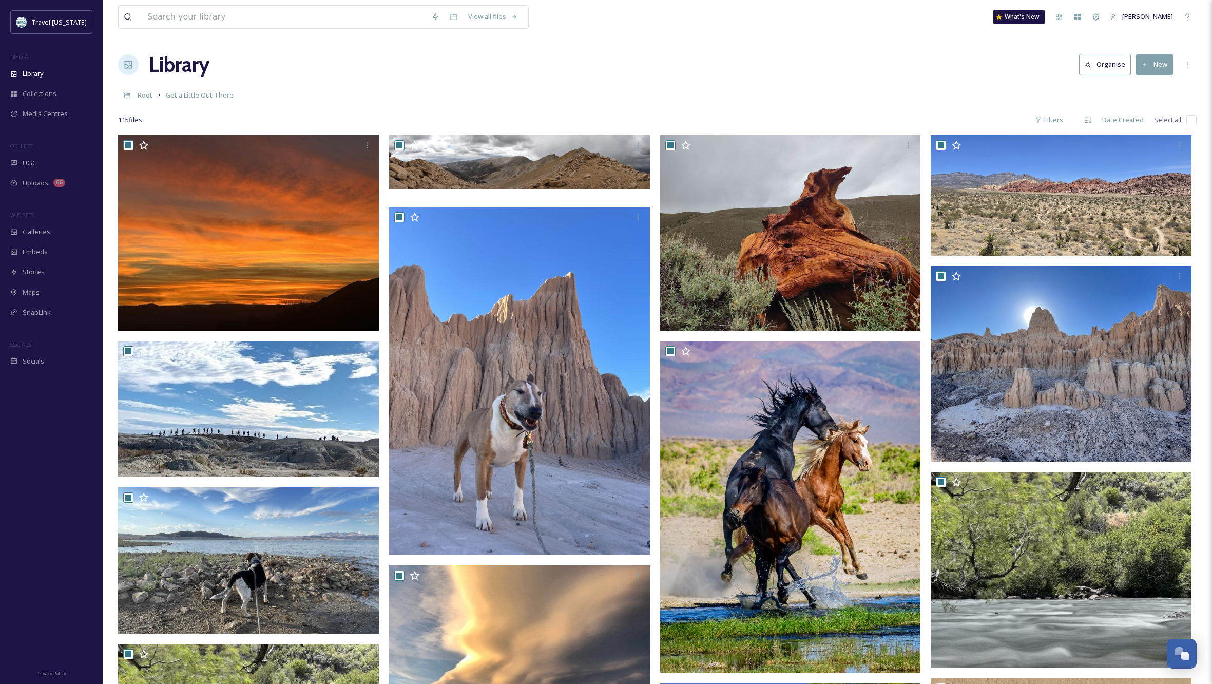
checkbox input "true"
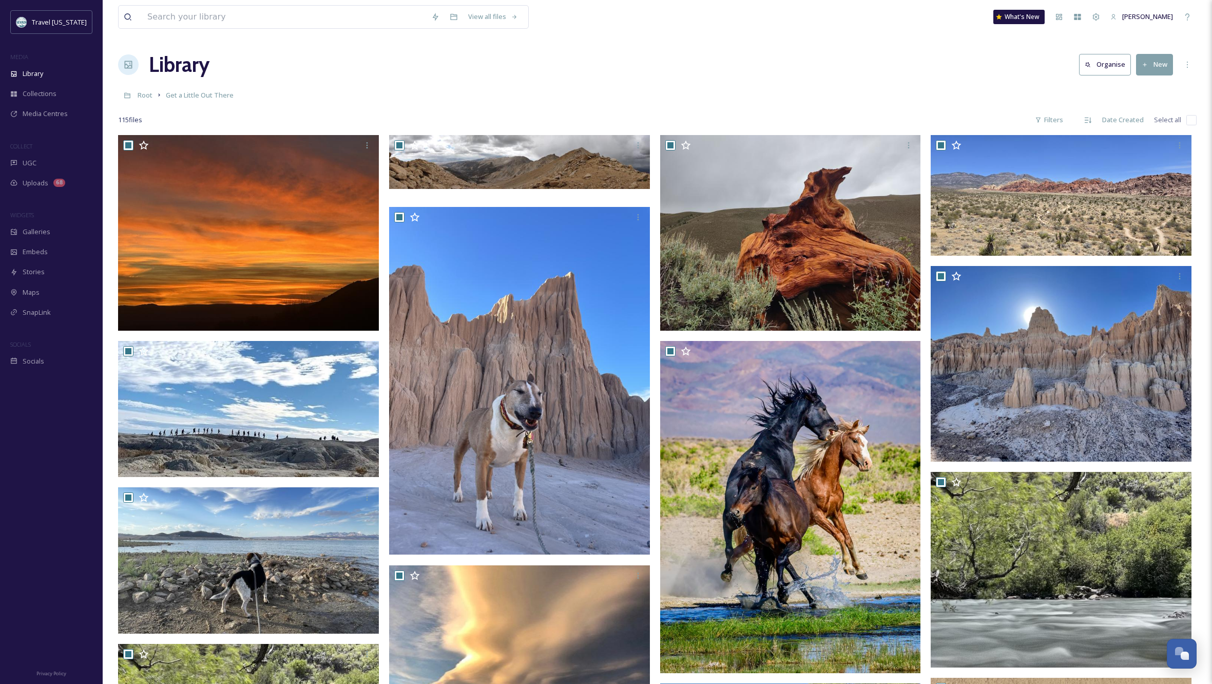
checkbox input "true"
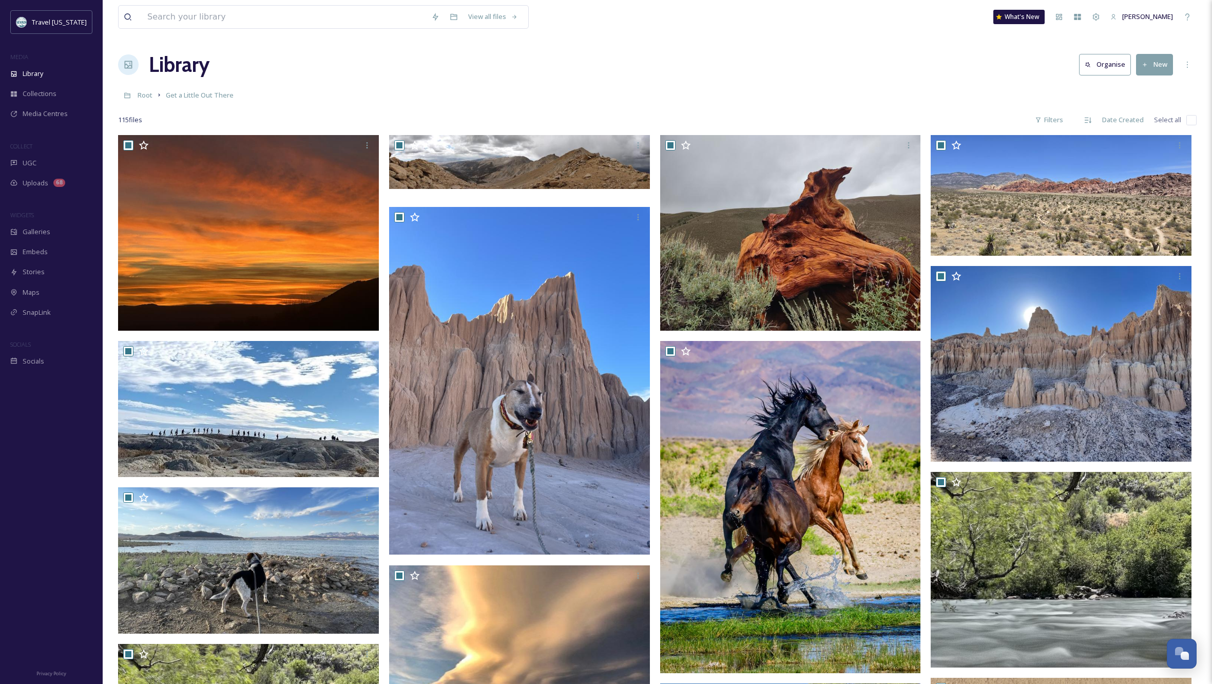
checkbox input "true"
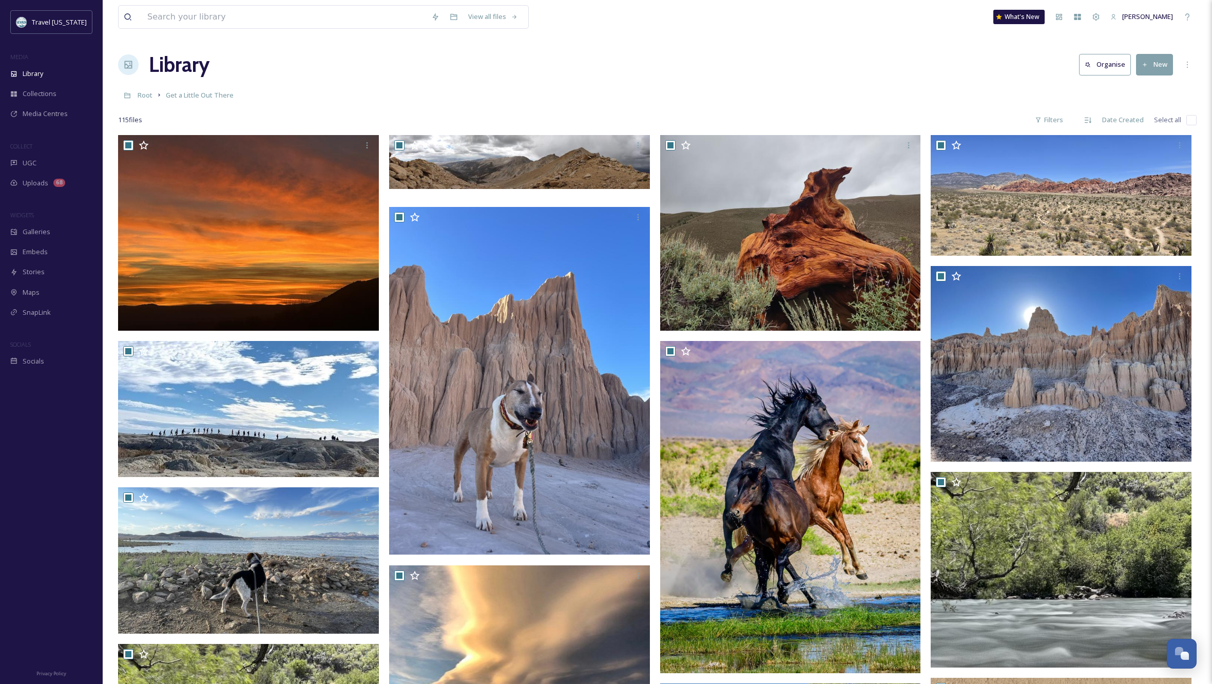
checkbox input "true"
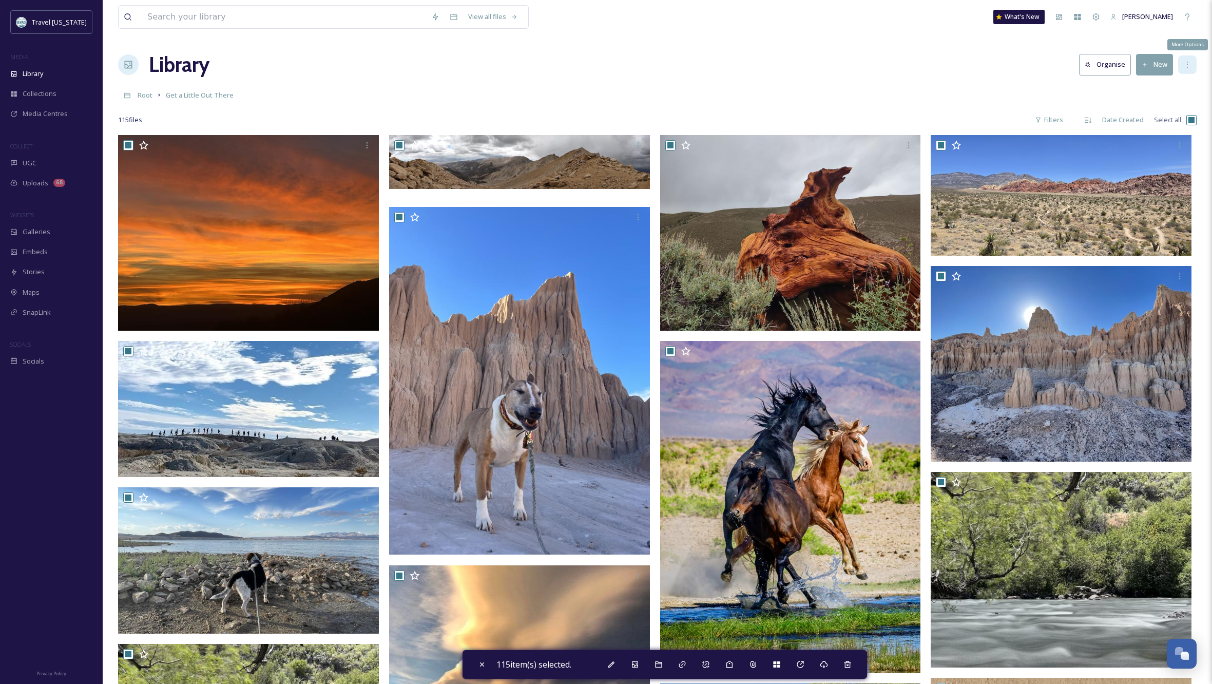
click at [1187, 64] on icon at bounding box center [1188, 65] width 8 height 8
click at [1003, 91] on div "Root Get a Little Out There" at bounding box center [657, 95] width 1079 height 20
click at [967, 79] on div "Library Organise New" at bounding box center [657, 64] width 1079 height 31
click at [1193, 121] on input "checkbox" at bounding box center [1192, 120] width 10 height 10
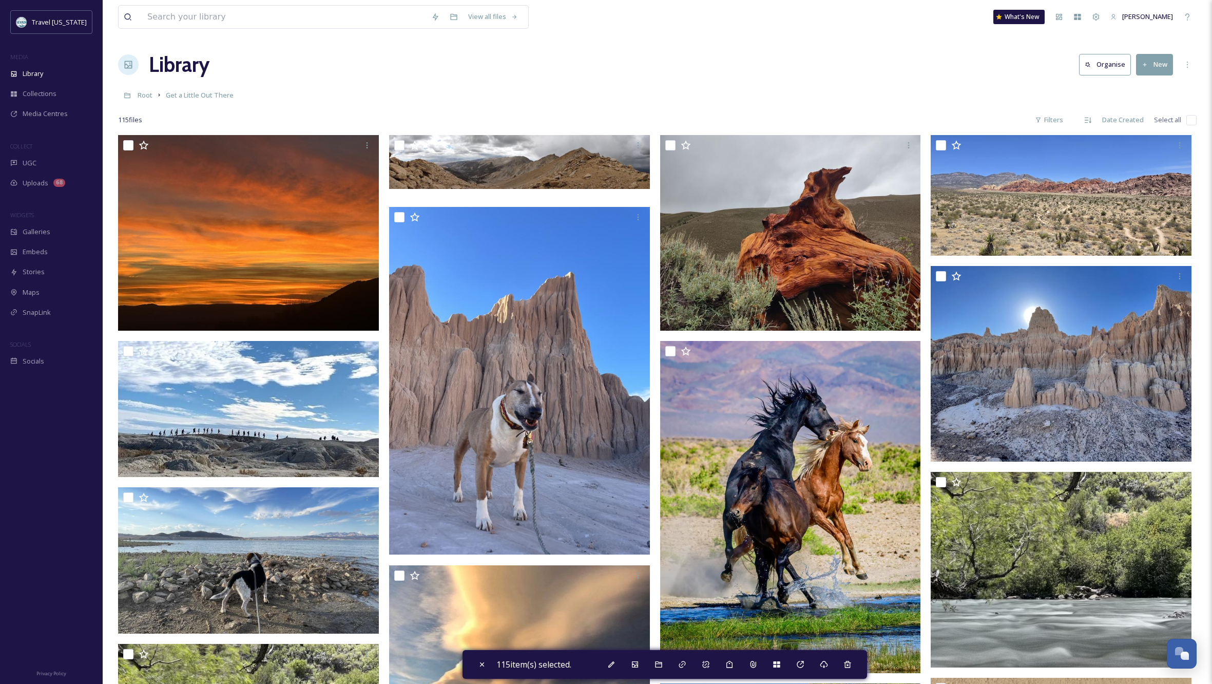
checkbox input "false"
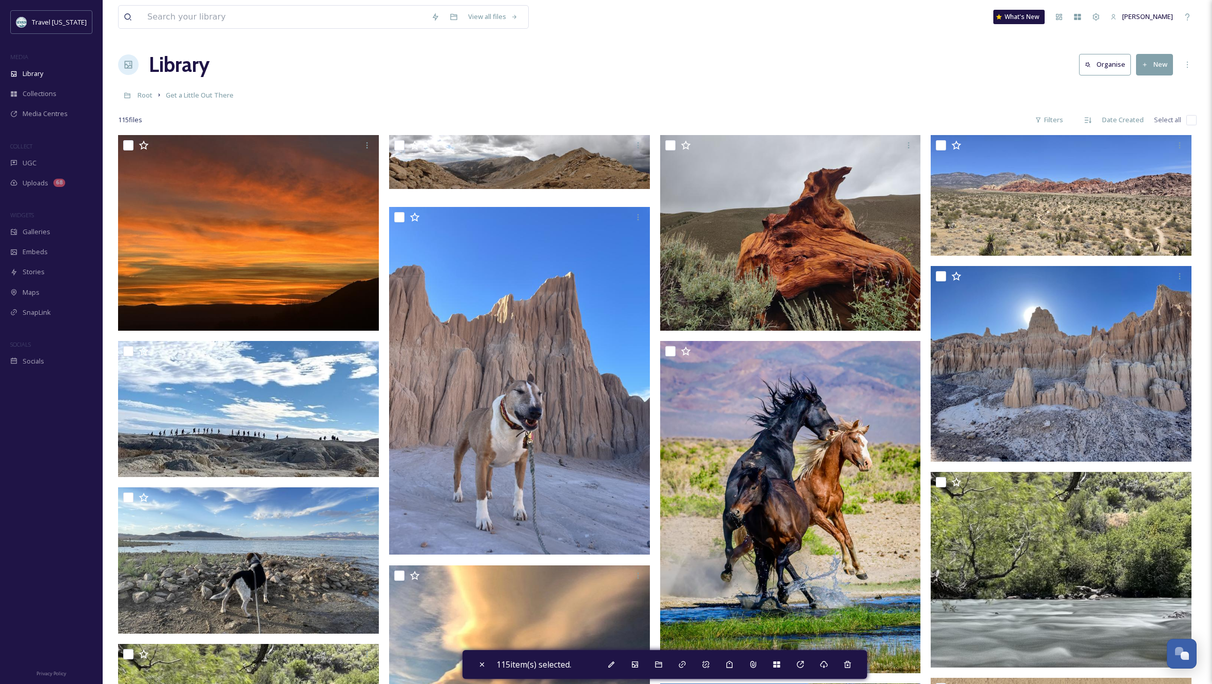
checkbox input "false"
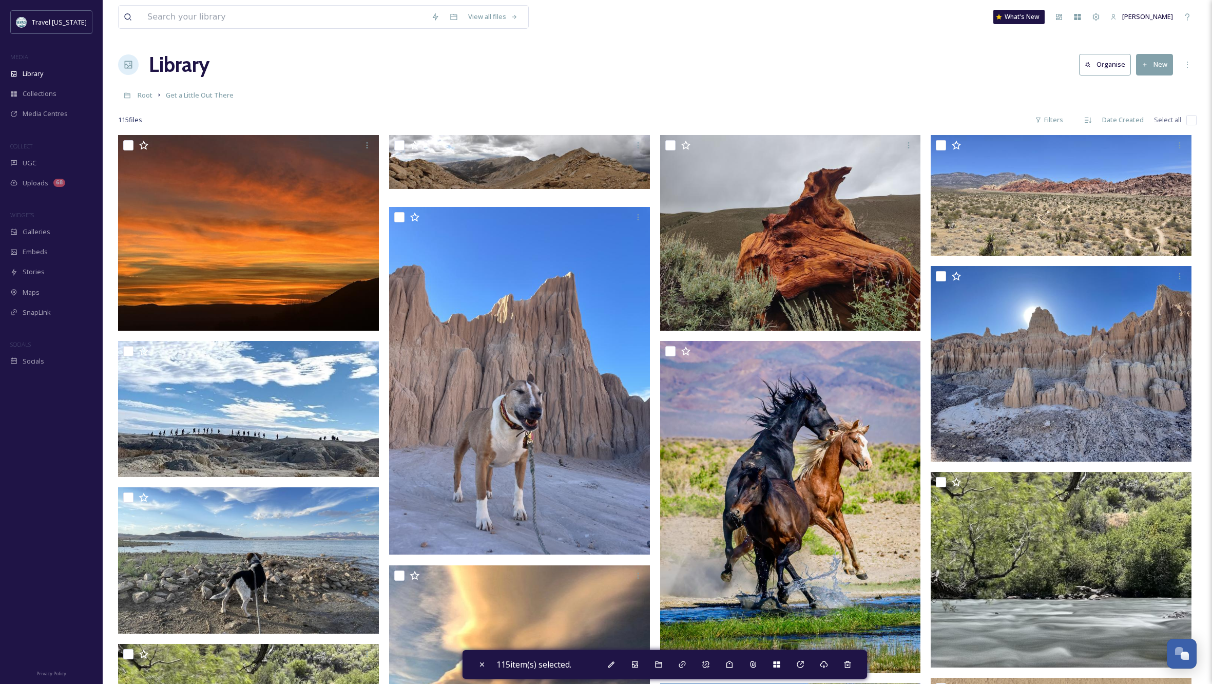
checkbox input "false"
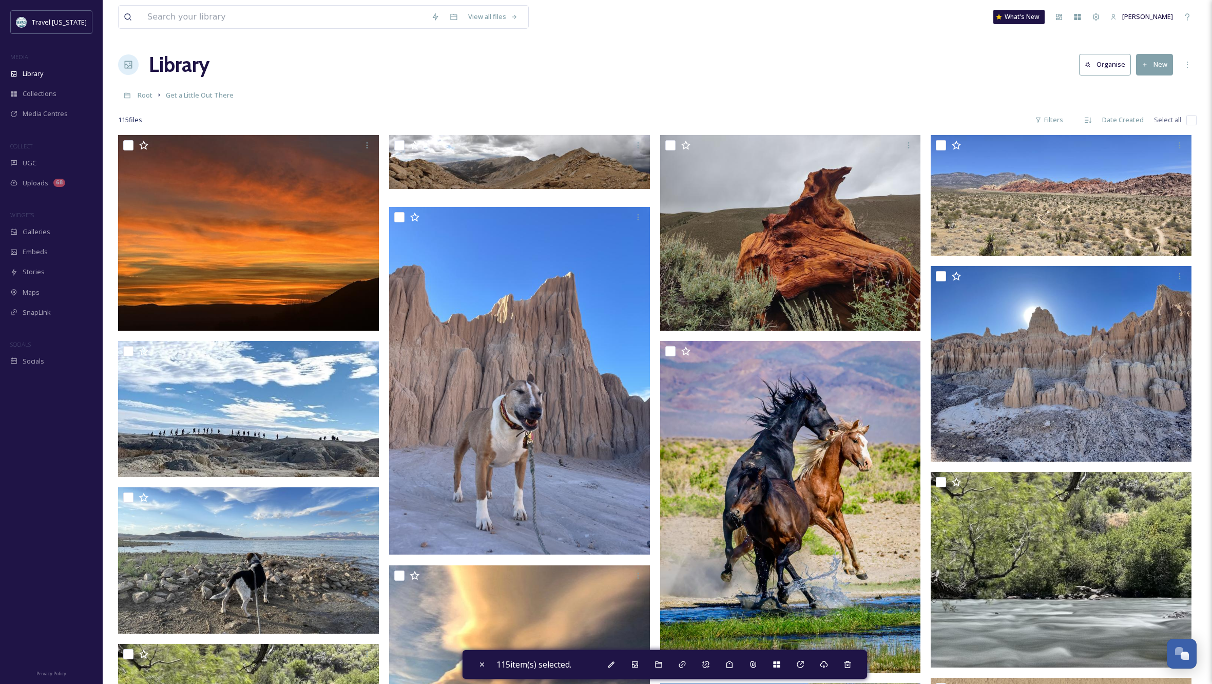
checkbox input "false"
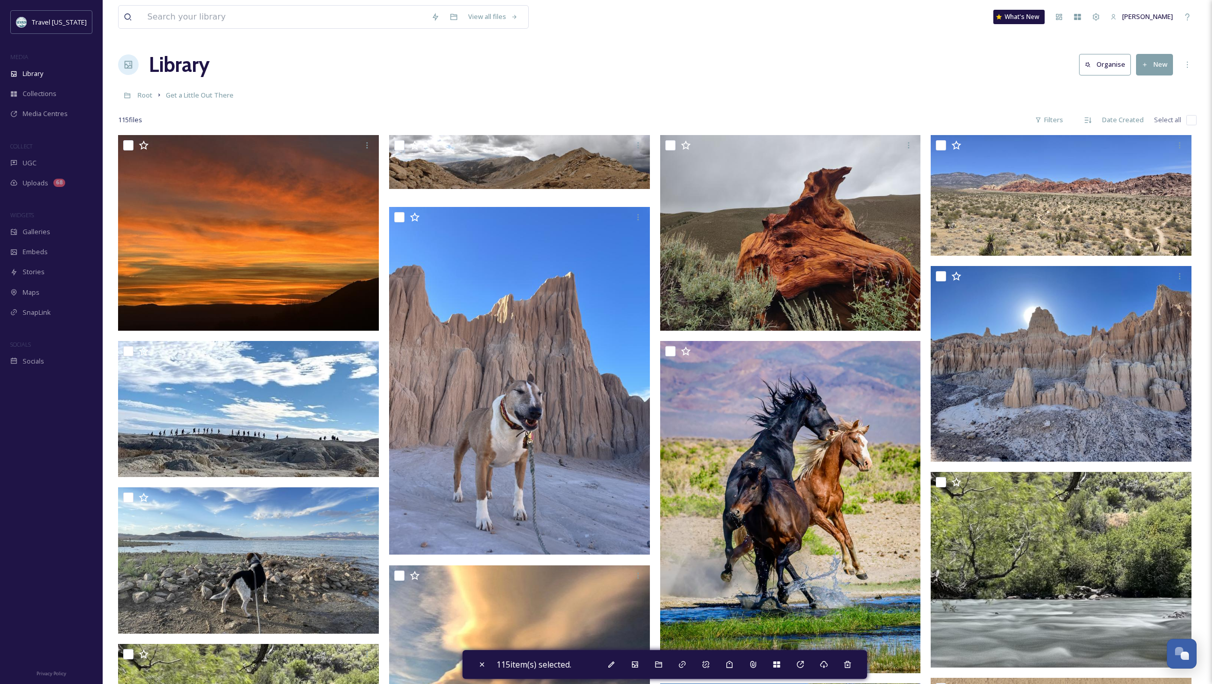
checkbox input "false"
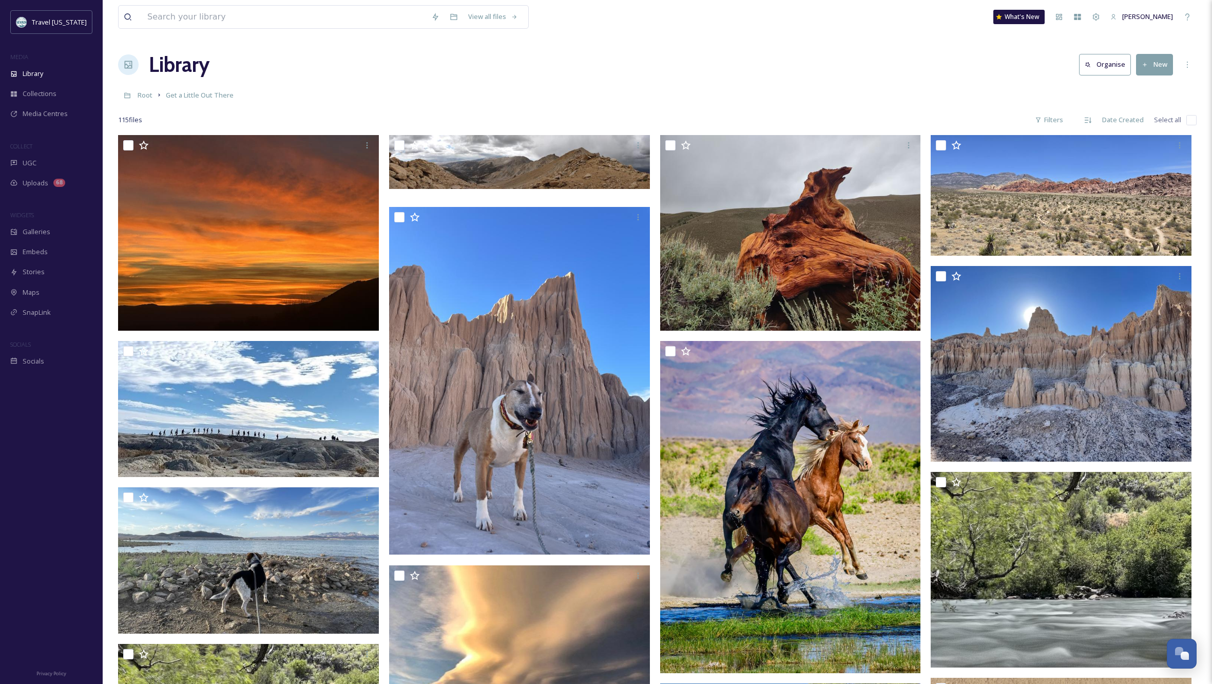
click at [1191, 120] on input "checkbox" at bounding box center [1192, 120] width 10 height 10
checkbox input "true"
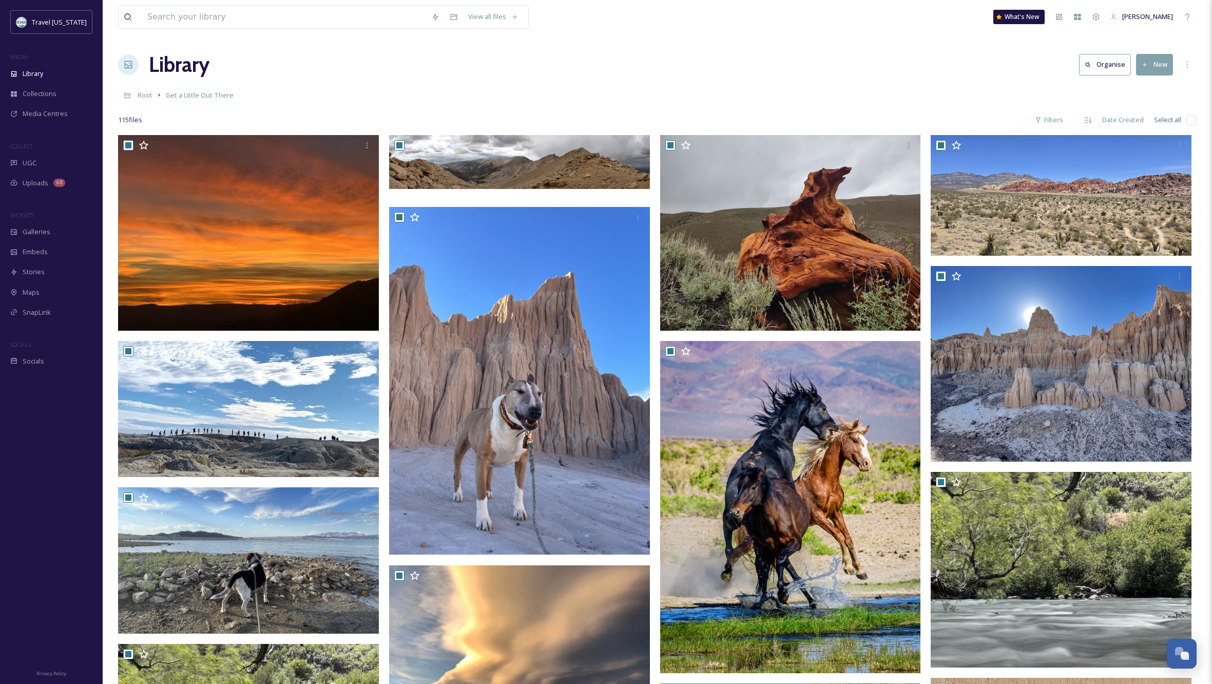
checkbox input "true"
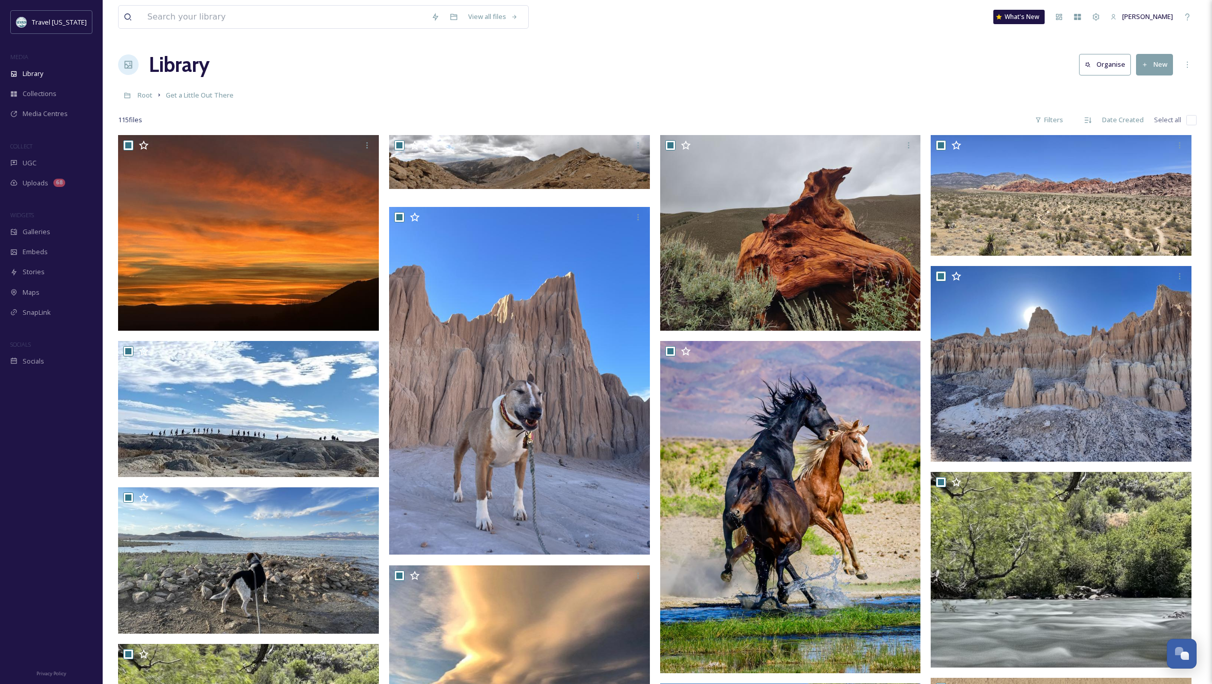
checkbox input "true"
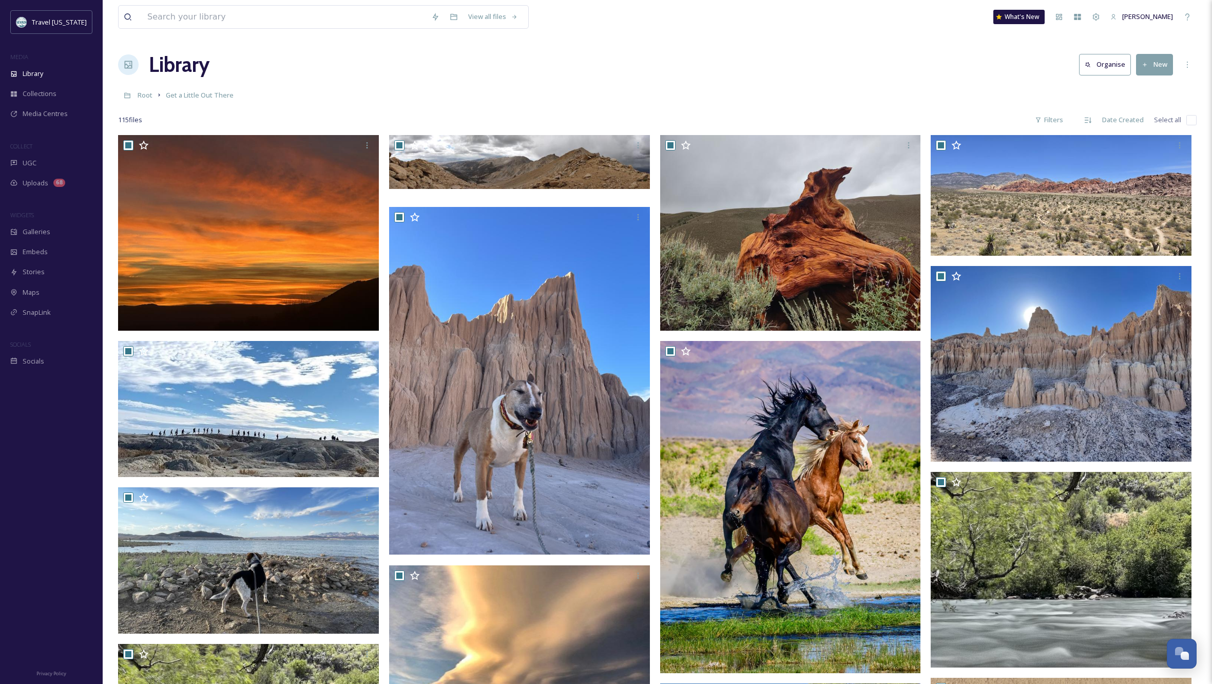
checkbox input "true"
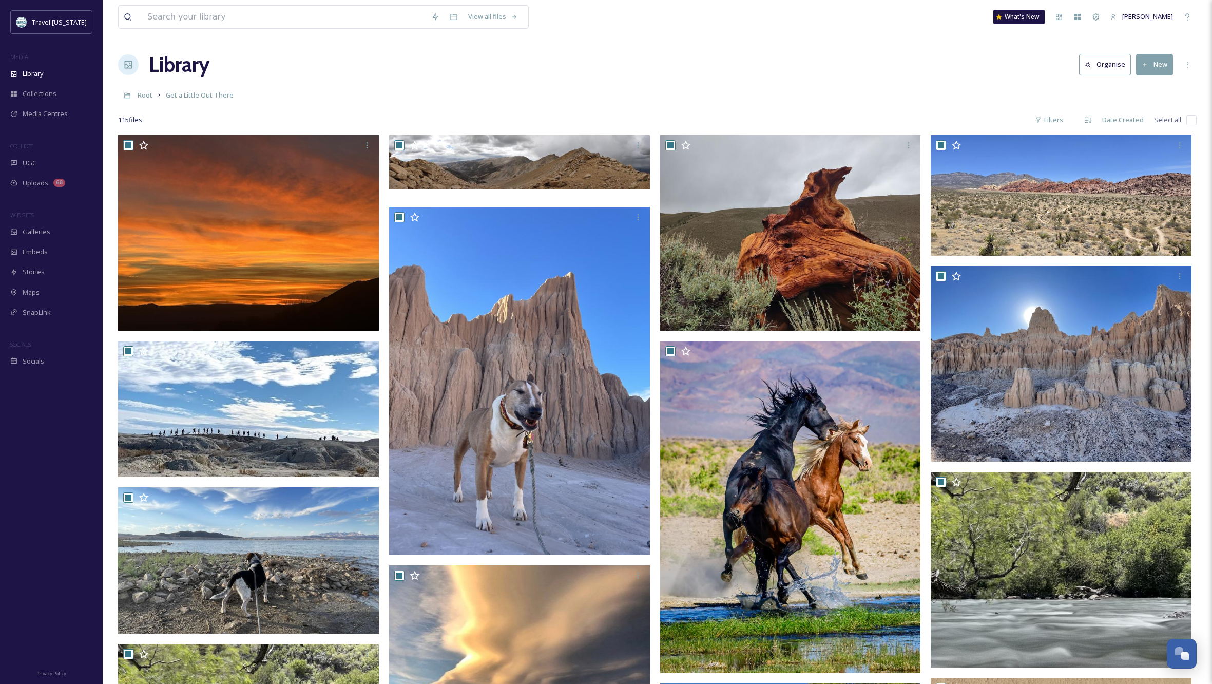
checkbox input "true"
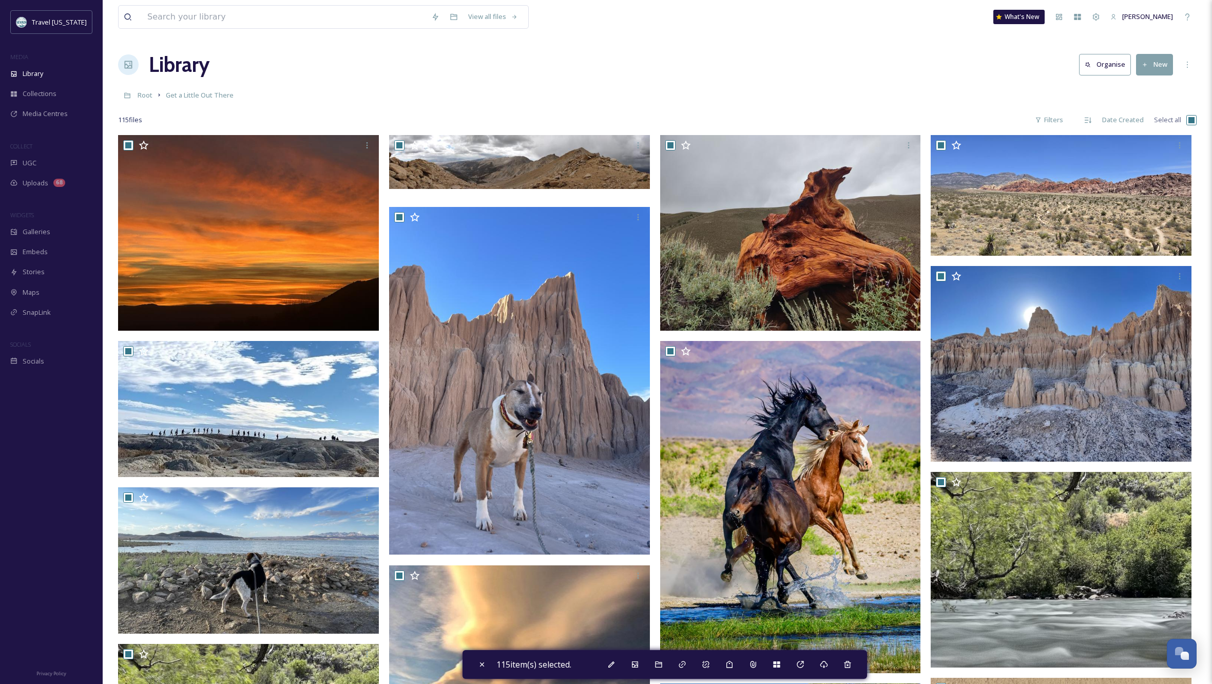
click at [867, 96] on div "Root Get a Little Out There" at bounding box center [657, 95] width 1079 height 20
click at [1190, 120] on input "checkbox" at bounding box center [1192, 120] width 10 height 10
checkbox input "false"
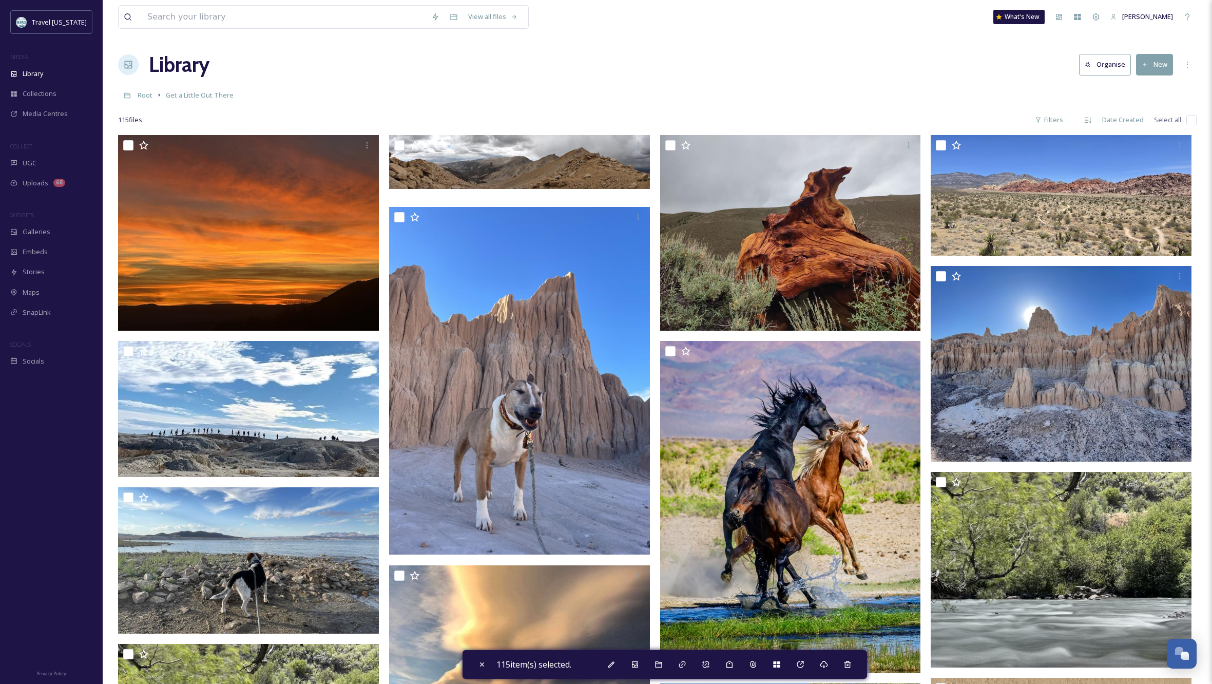
checkbox input "false"
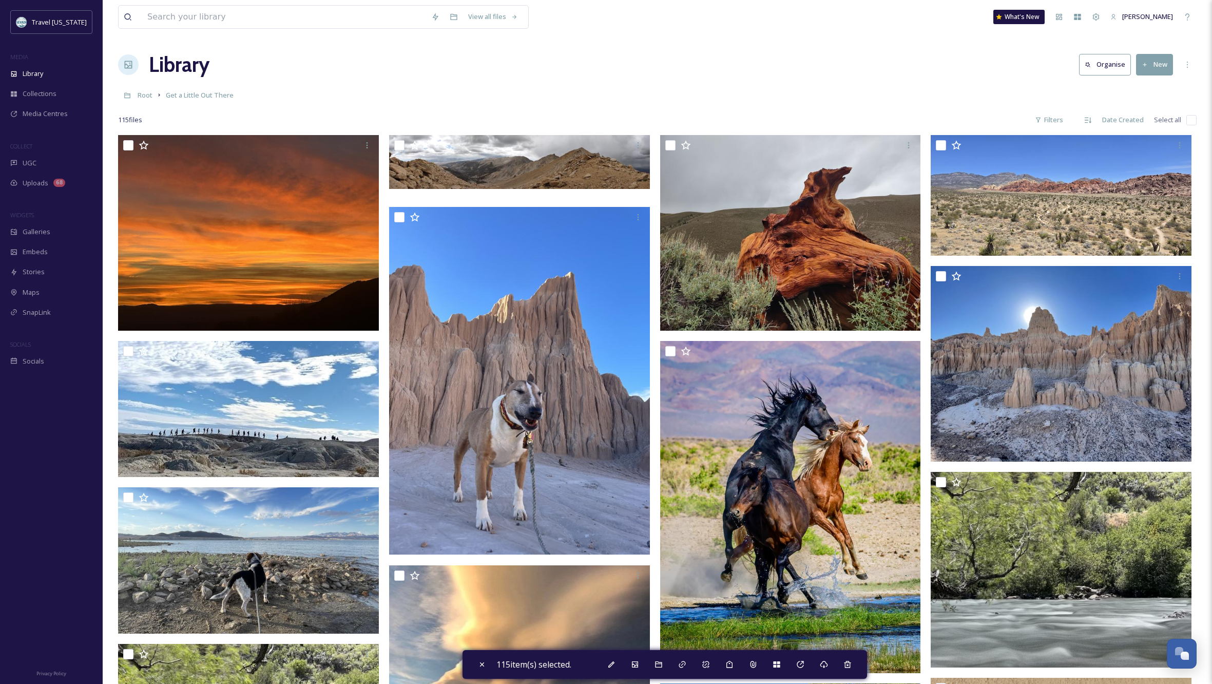
checkbox input "false"
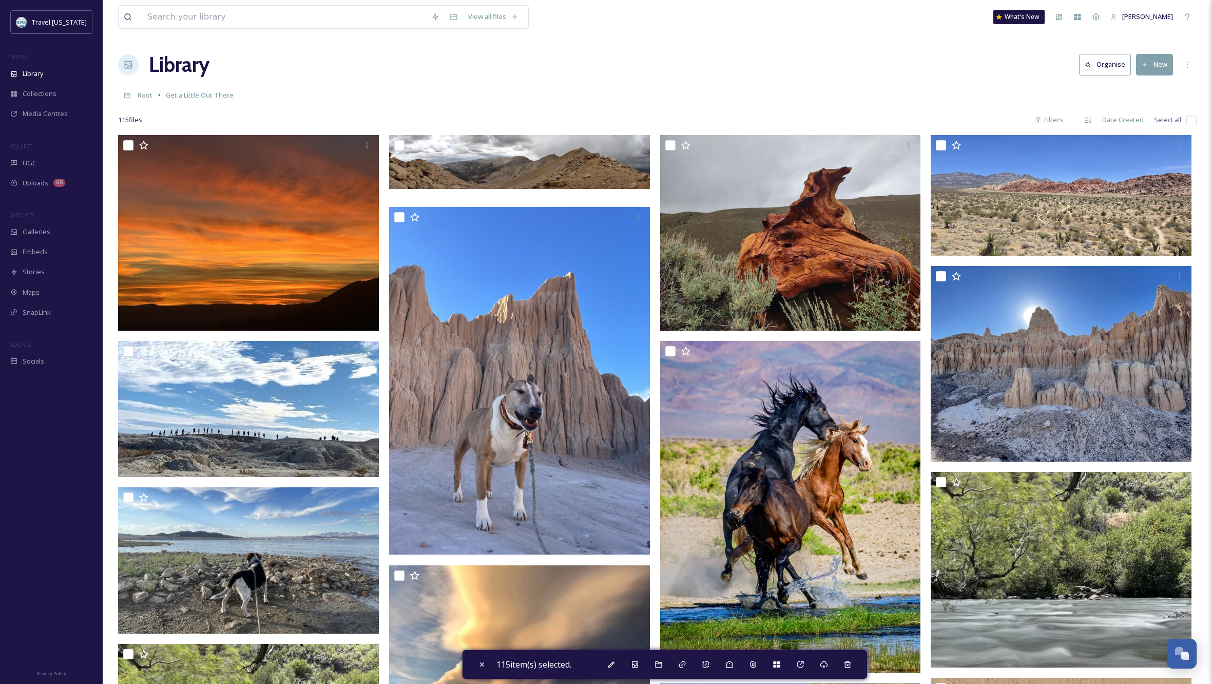
checkbox input "false"
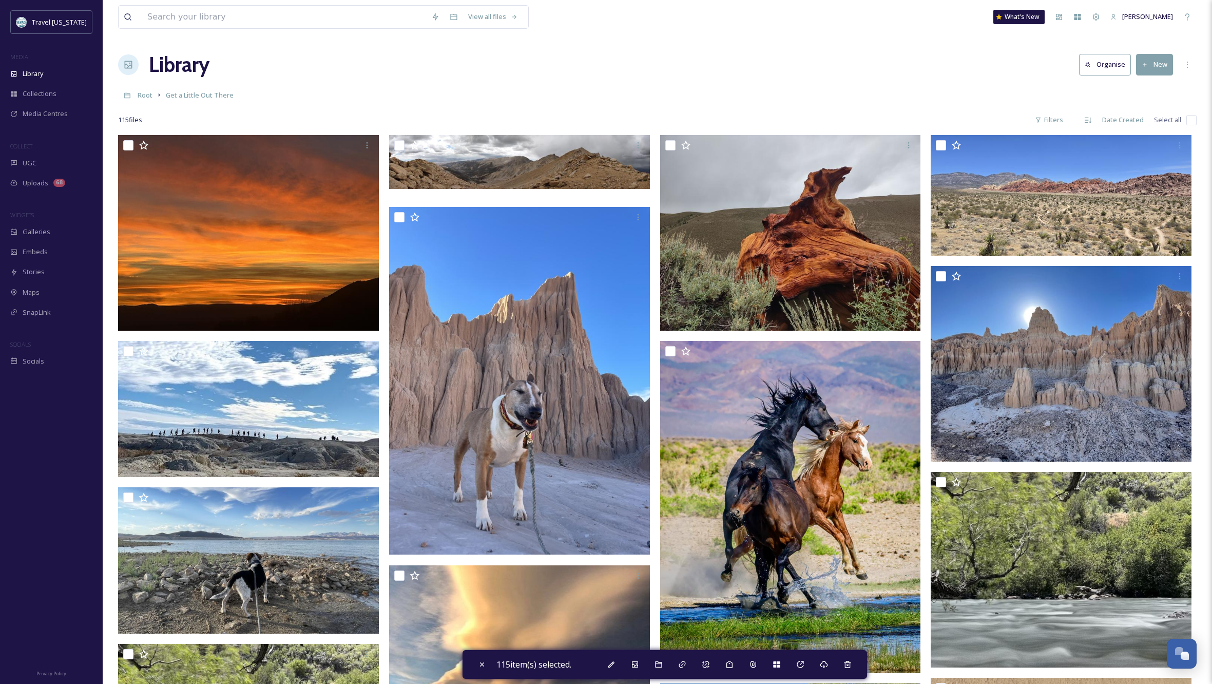
checkbox input "false"
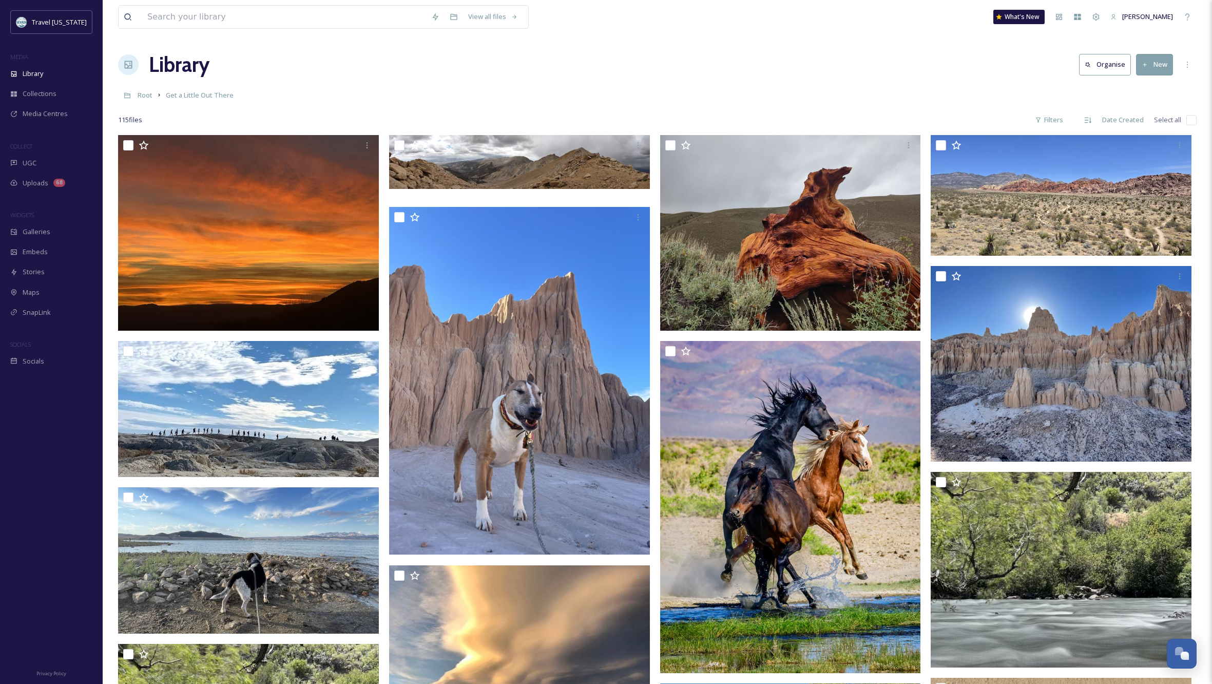
click at [776, 57] on div "Library Organise New" at bounding box center [657, 64] width 1079 height 31
